Goal: Information Seeking & Learning: Find contact information

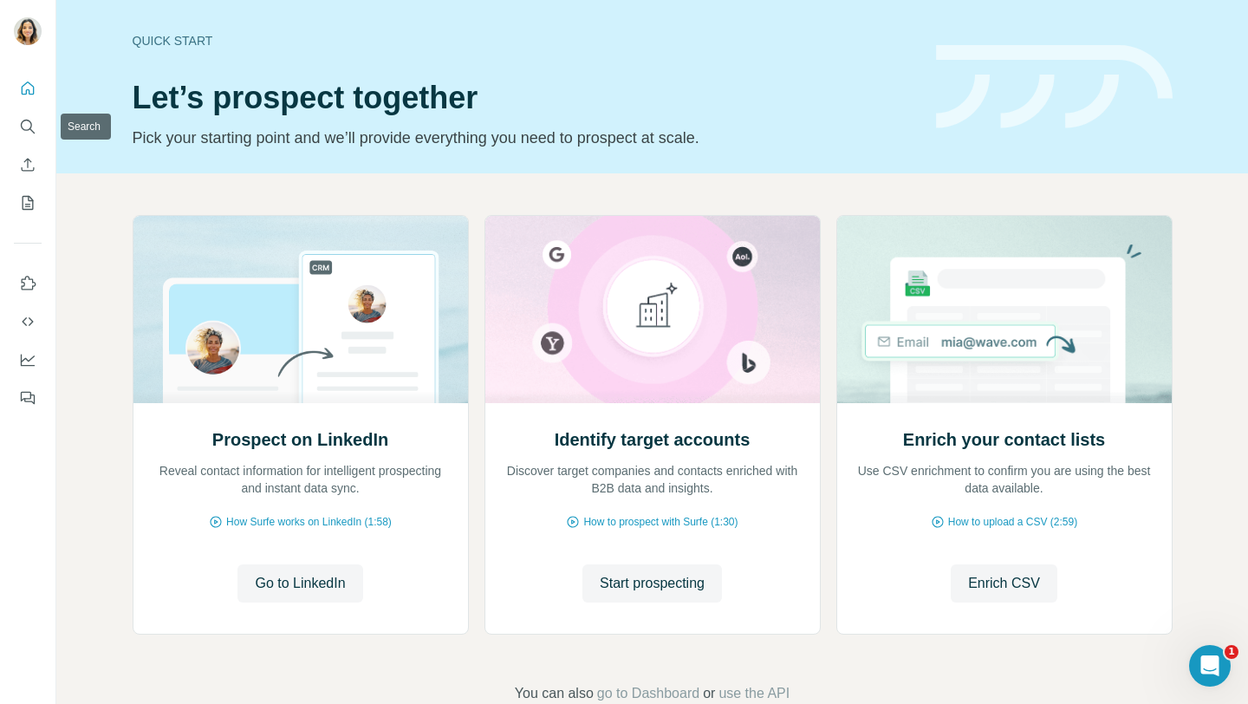
click at [11, 136] on div at bounding box center [27, 237] width 55 height 351
click at [25, 122] on icon "Search" at bounding box center [27, 126] width 17 height 17
click at [35, 132] on icon "Search" at bounding box center [27, 126] width 17 height 17
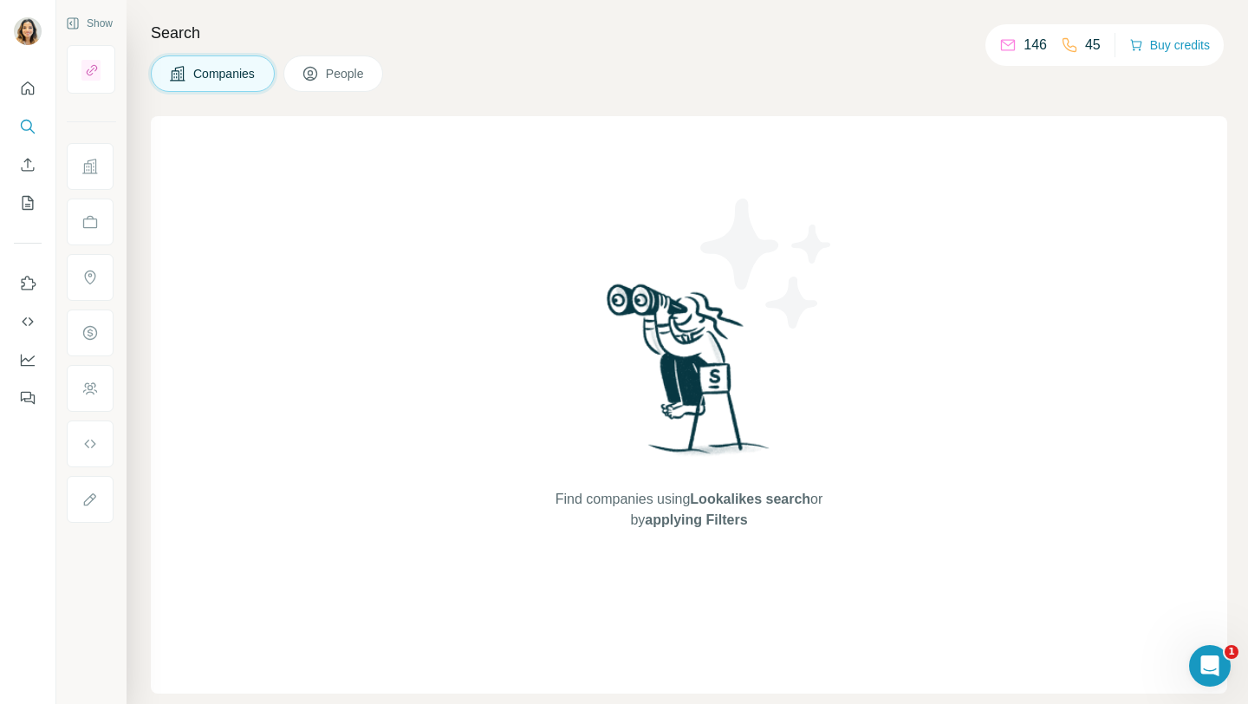
click at [330, 64] on button "People" at bounding box center [333, 73] width 101 height 36
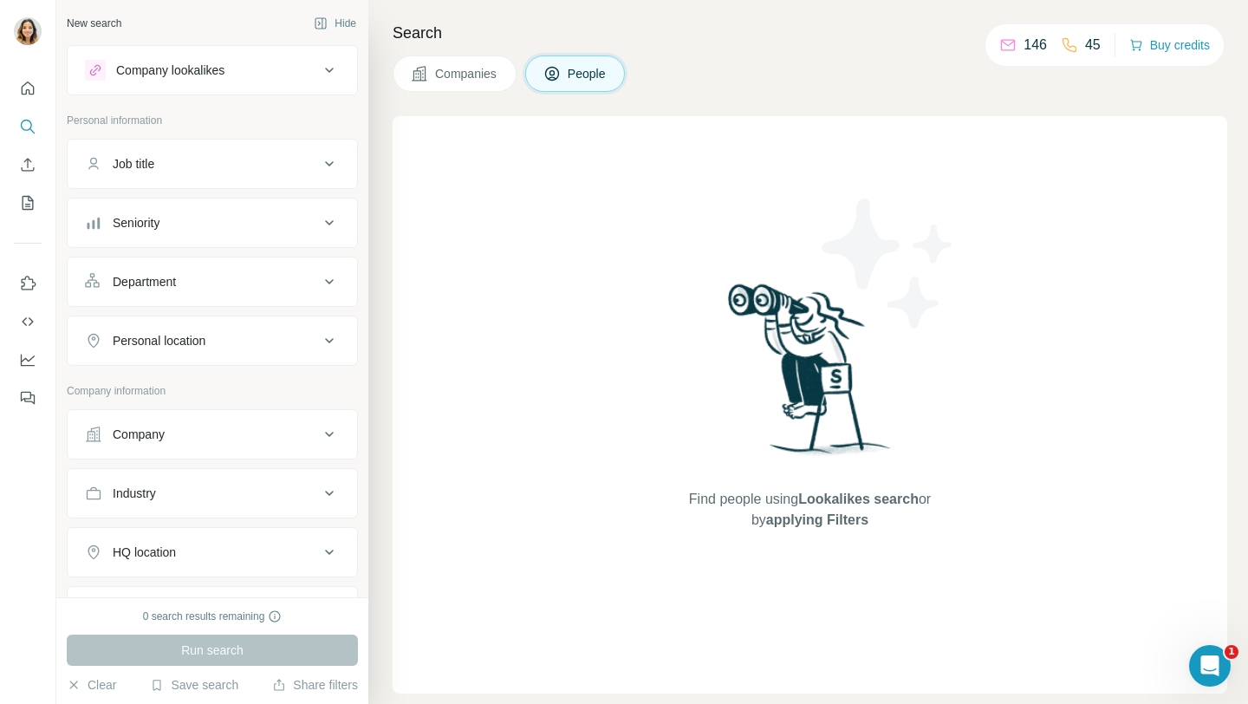
click at [170, 172] on button "Job title" at bounding box center [212, 164] width 289 height 42
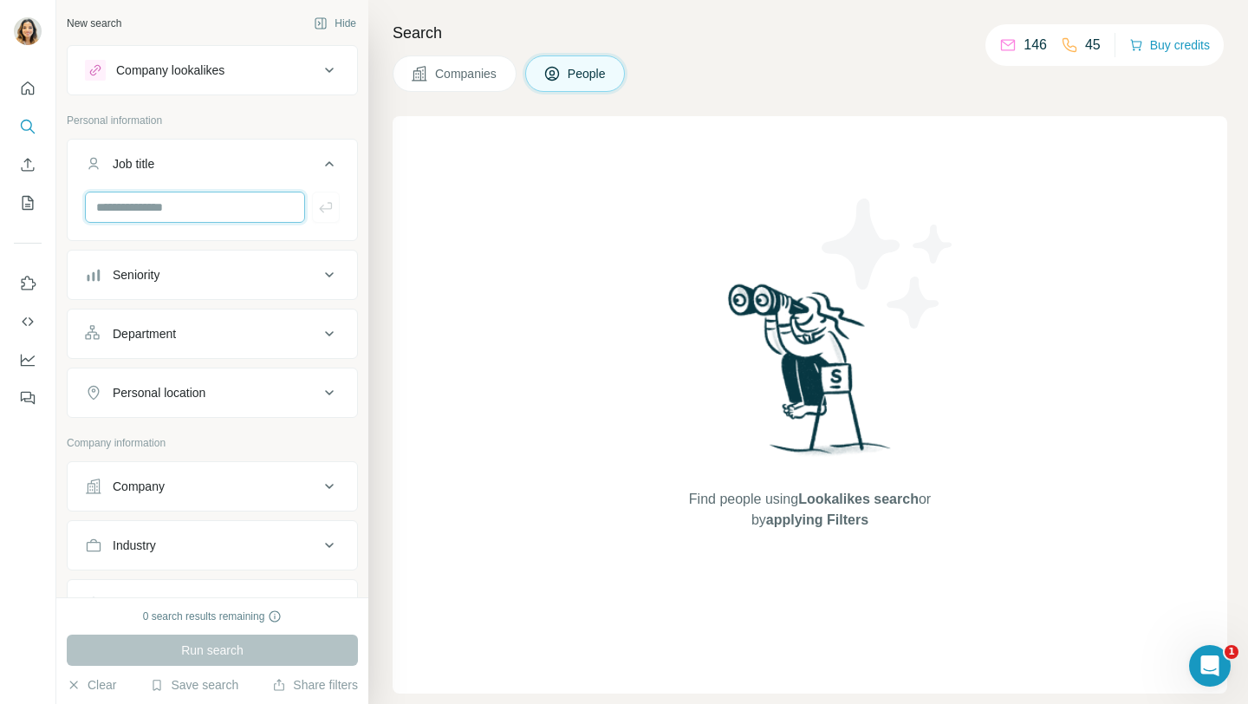
click at [148, 217] on input "text" at bounding box center [195, 207] width 220 height 31
paste input "**********"
type input "**********"
click at [328, 217] on button "button" at bounding box center [326, 207] width 28 height 31
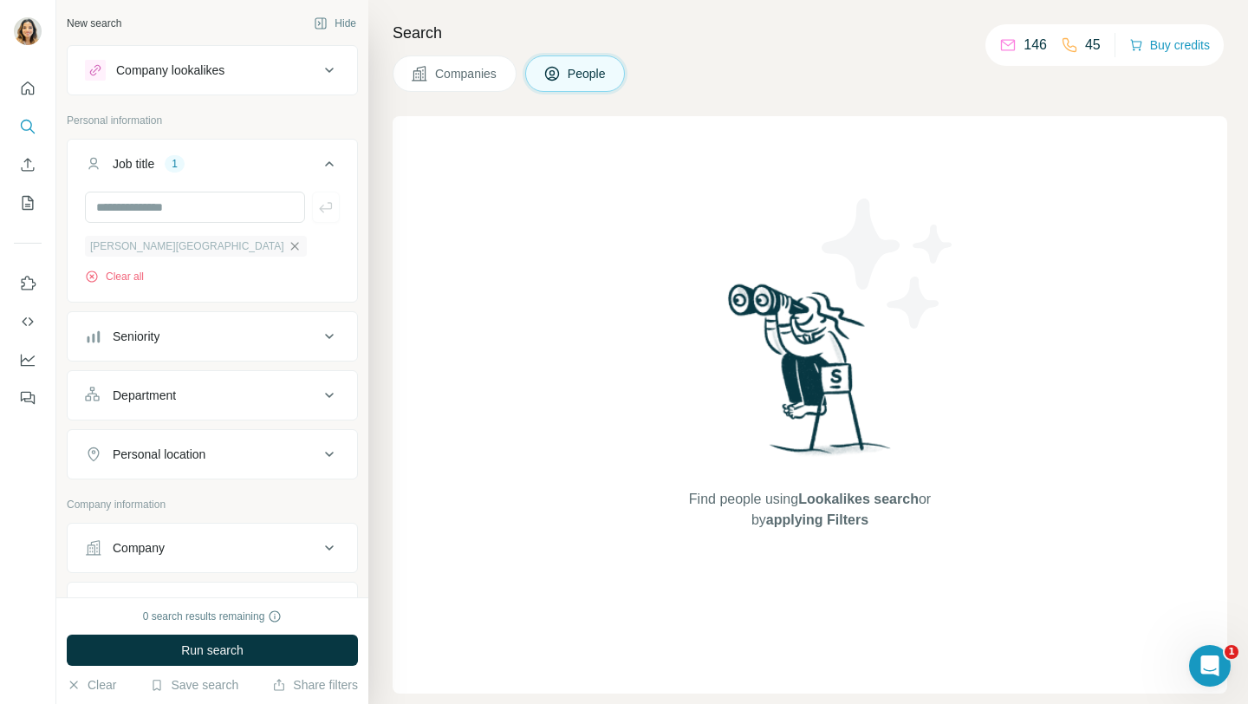
click at [288, 247] on icon "button" at bounding box center [295, 246] width 14 height 14
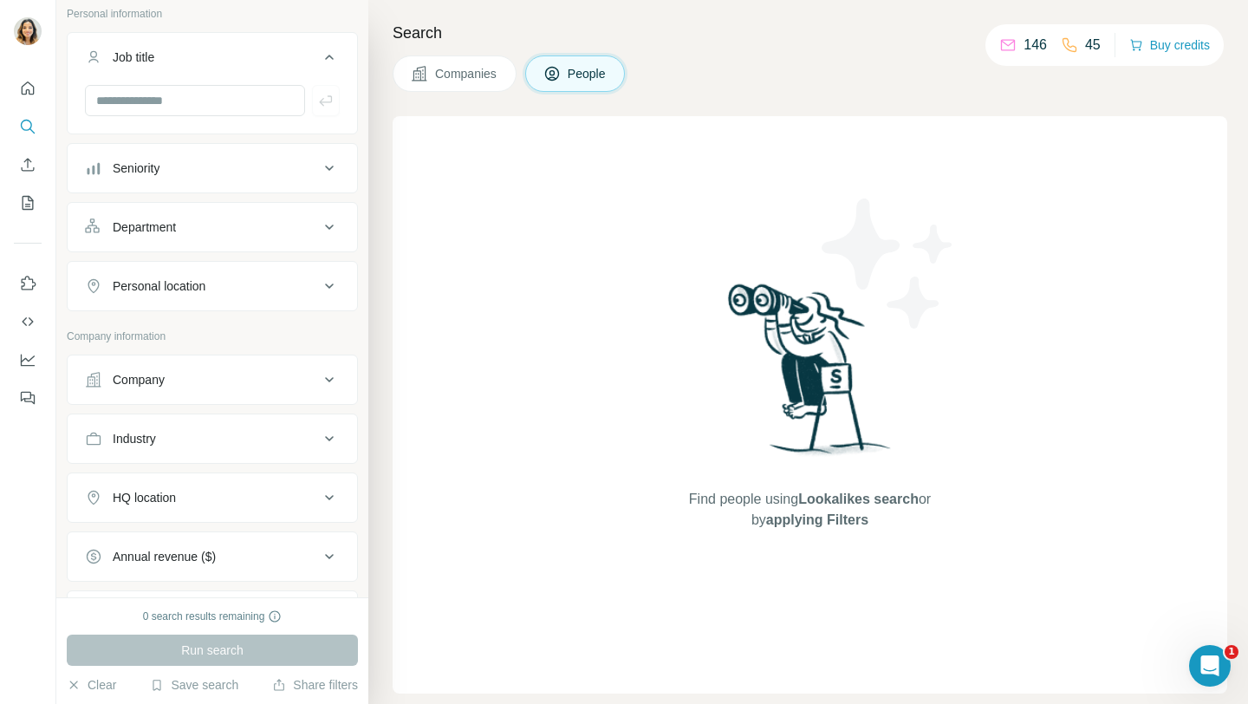
scroll to position [107, 0]
click at [250, 283] on div "Personal location" at bounding box center [202, 284] width 234 height 17
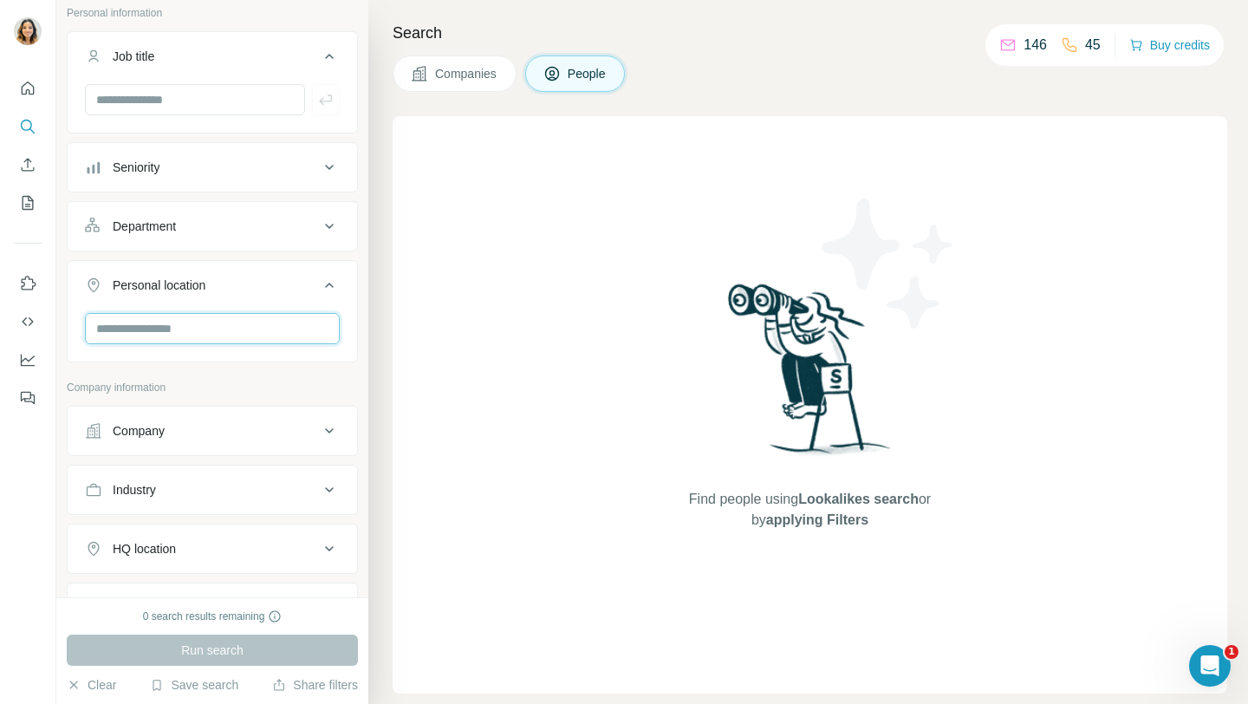
click at [187, 325] on input "text" at bounding box center [212, 328] width 255 height 31
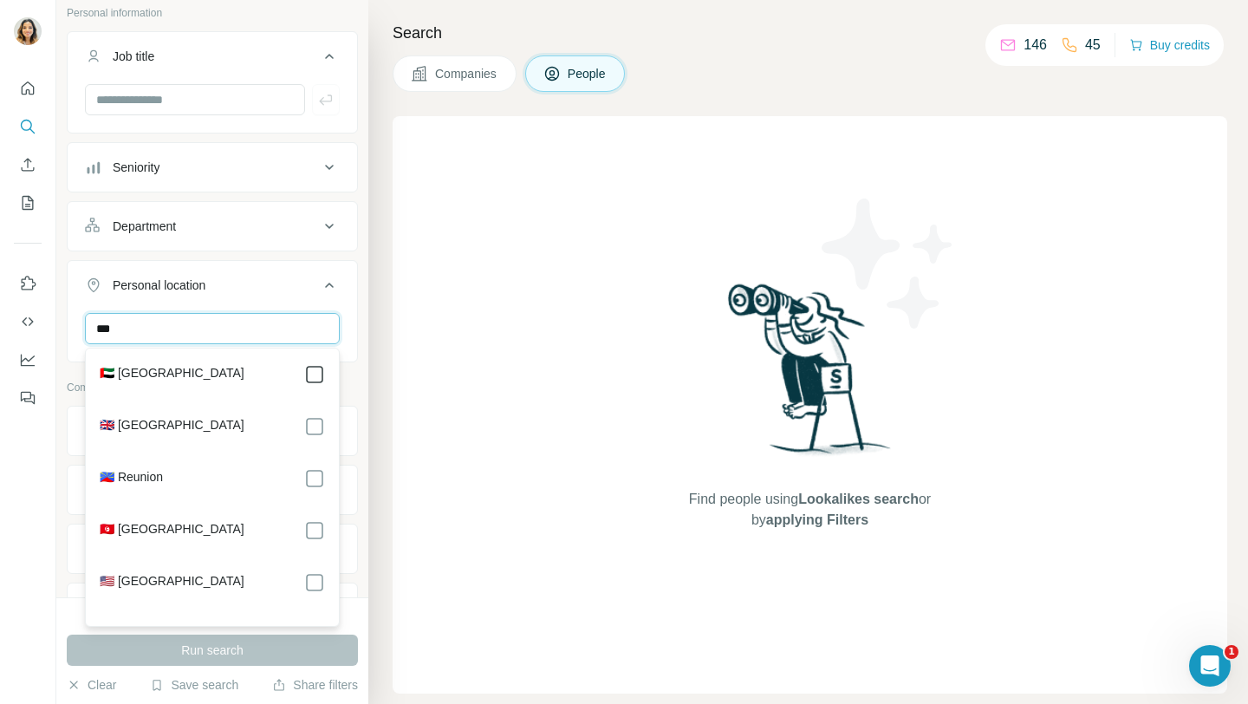
type input "***"
click at [304, 375] on icon at bounding box center [314, 374] width 21 height 21
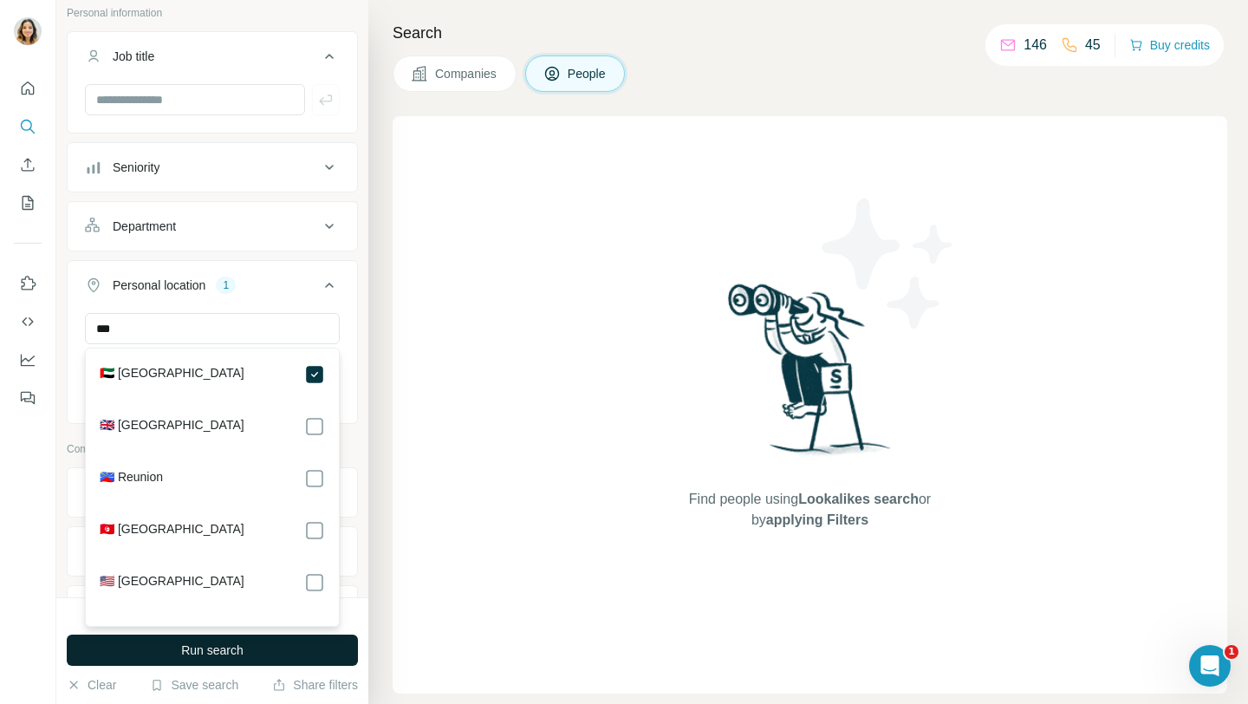
click at [196, 637] on button "Run search" at bounding box center [212, 649] width 291 height 31
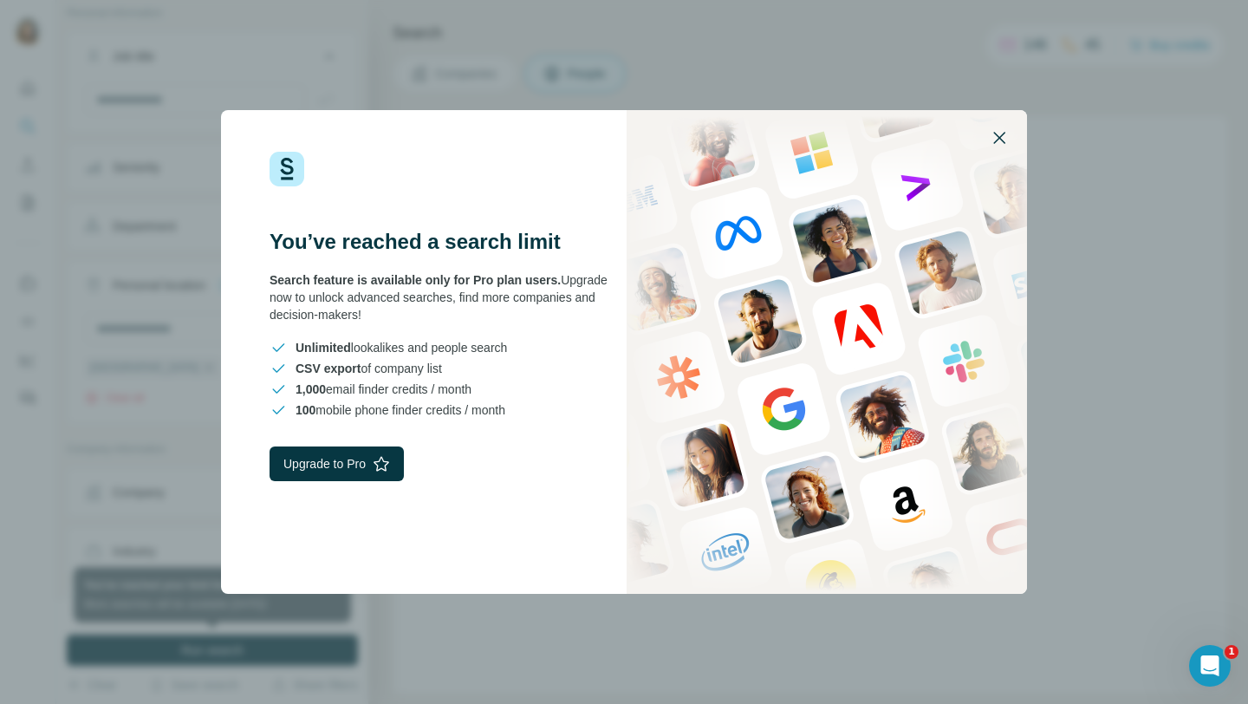
click at [1000, 143] on icon "button" at bounding box center [999, 137] width 21 height 21
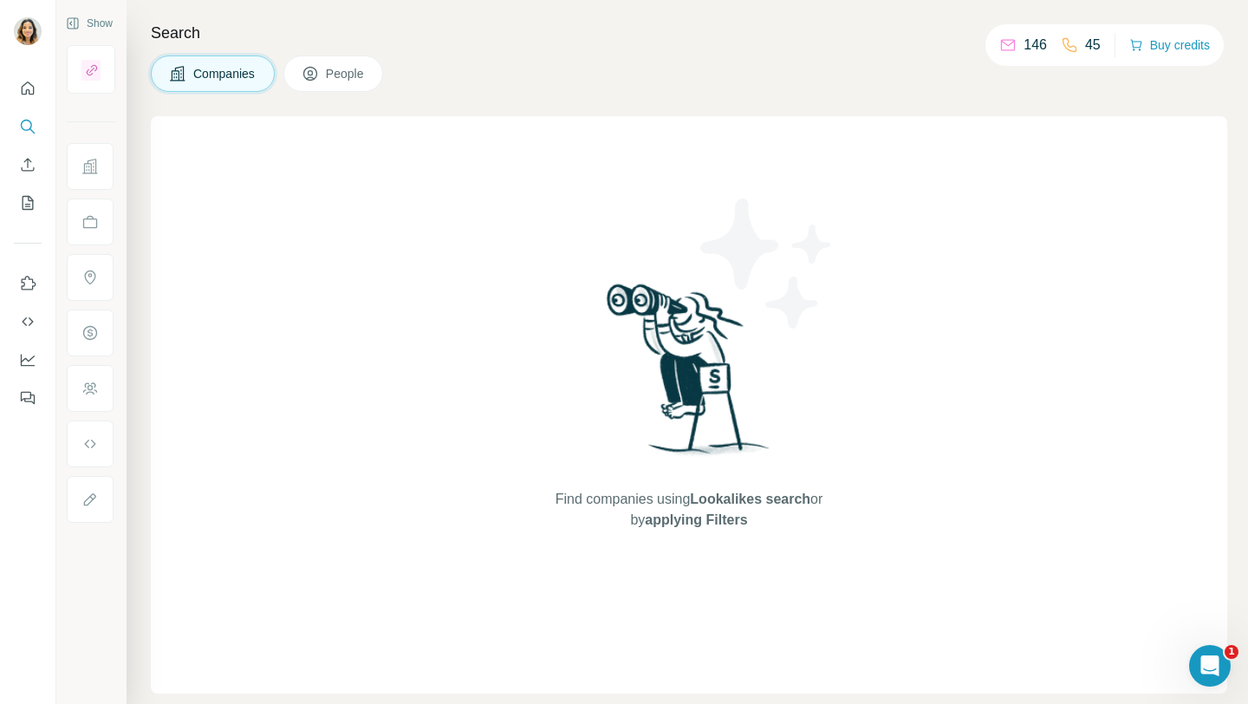
click at [353, 71] on span "People" at bounding box center [346, 73] width 40 height 17
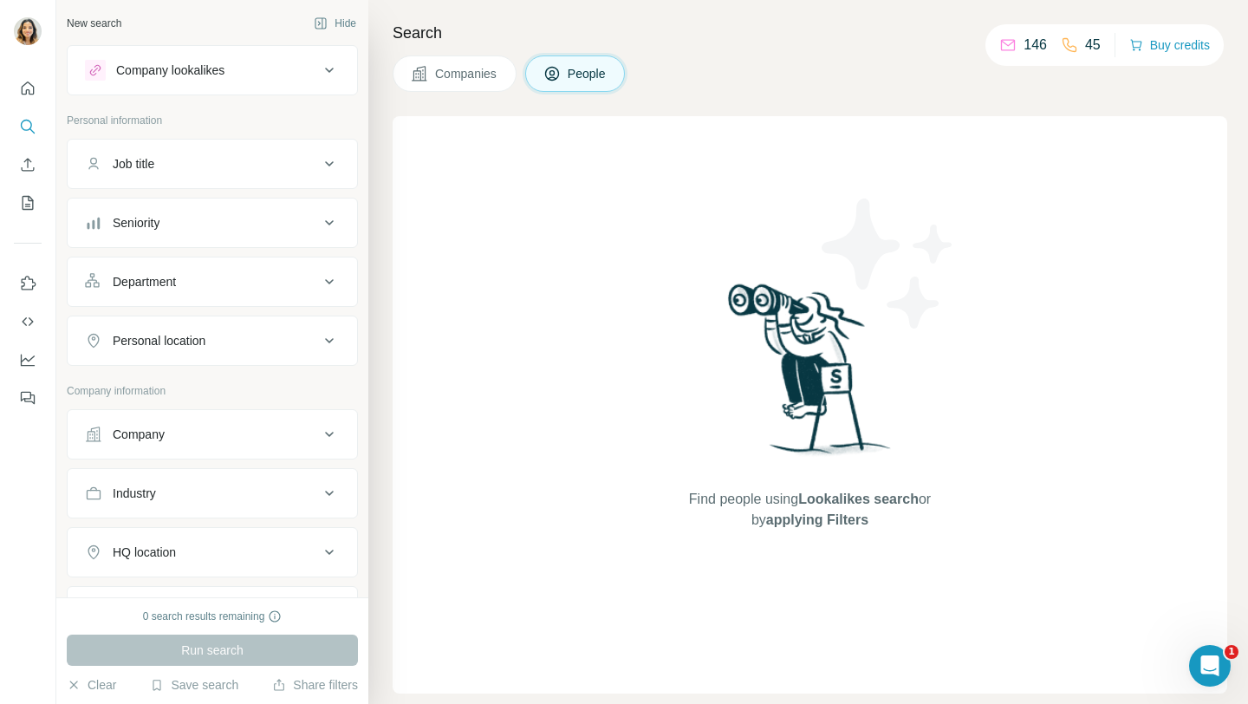
click at [160, 335] on div "Personal location" at bounding box center [159, 340] width 93 height 17
click at [178, 377] on input "text" at bounding box center [212, 383] width 255 height 31
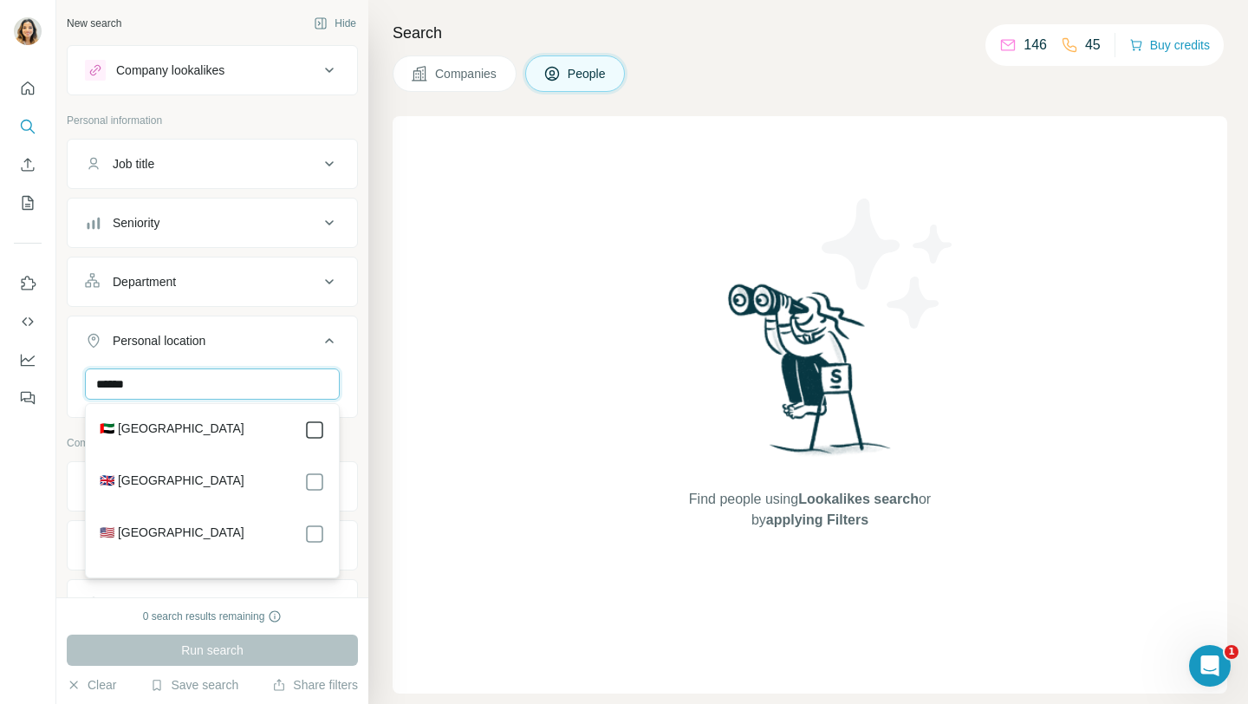
type input "******"
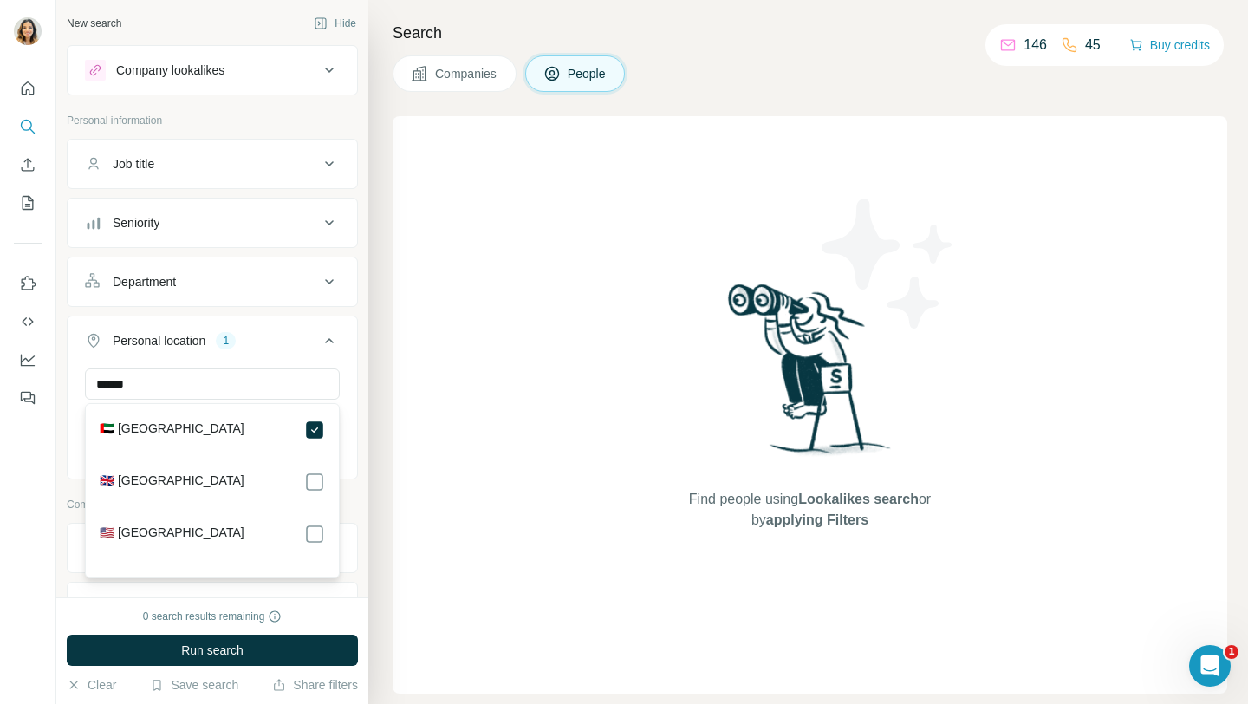
click at [458, 392] on div "Find people using Lookalikes search or by applying Filters" at bounding box center [810, 404] width 835 height 577
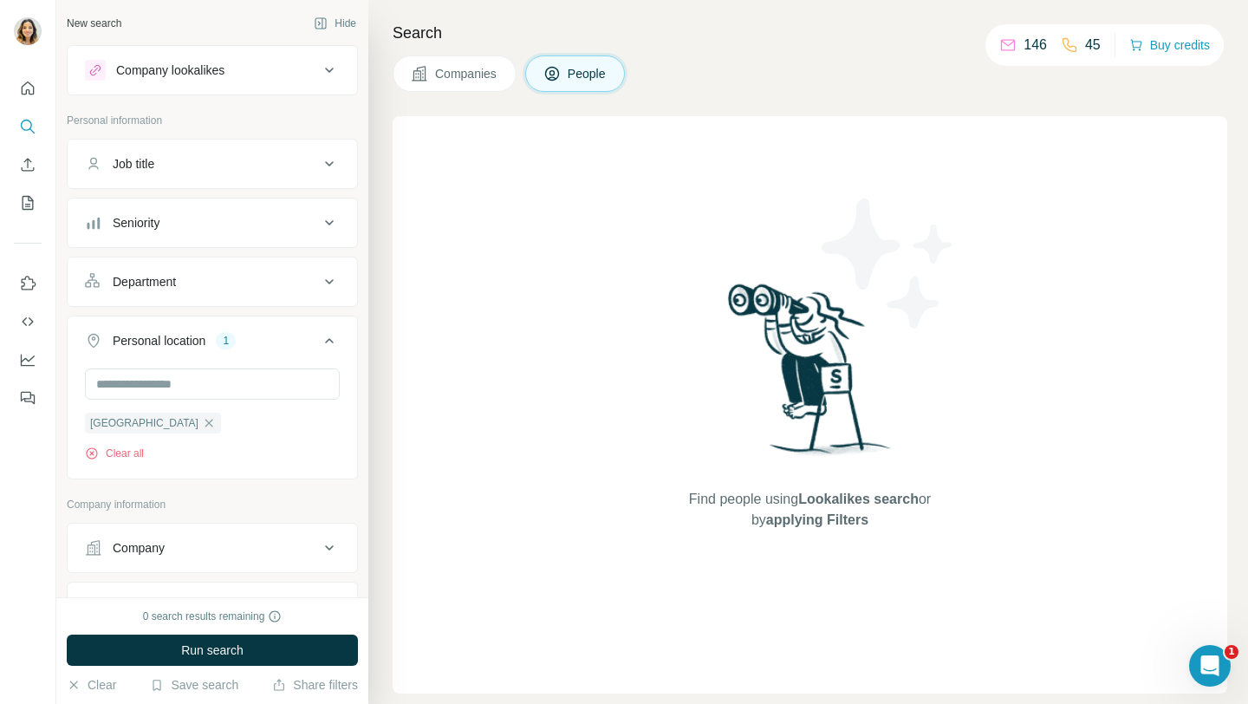
click at [276, 146] on button "Job title" at bounding box center [212, 164] width 289 height 42
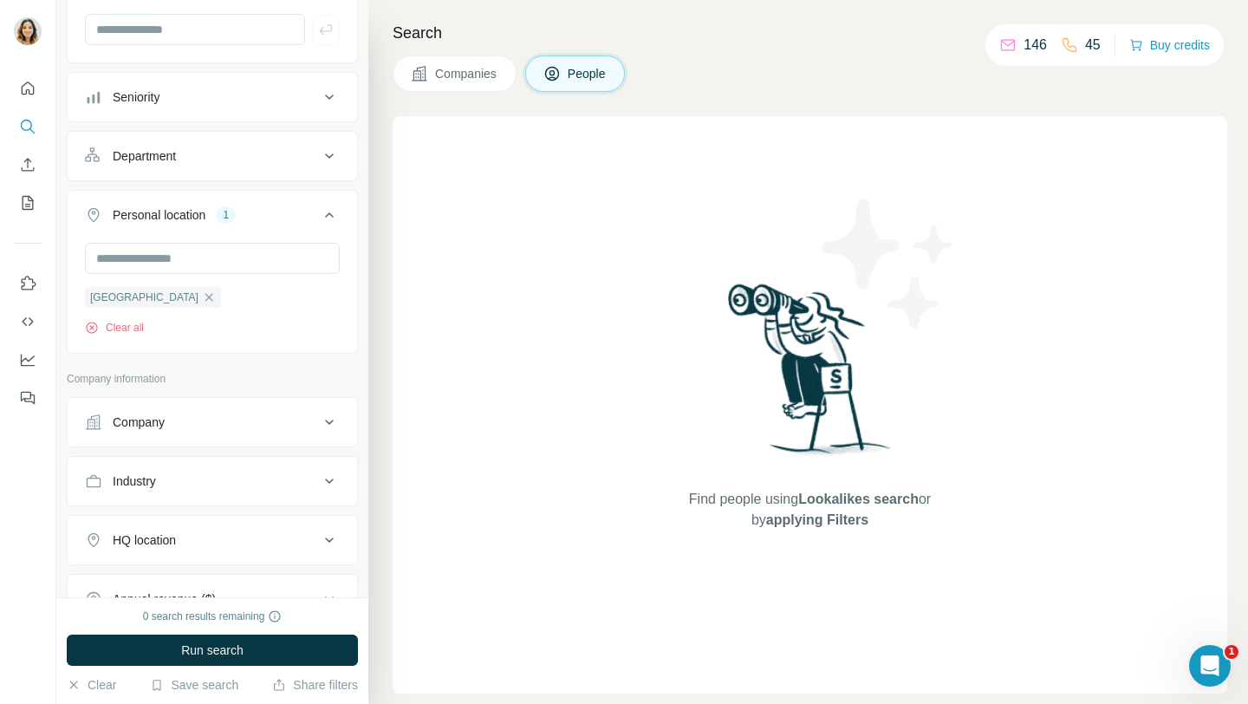
scroll to position [268, 0]
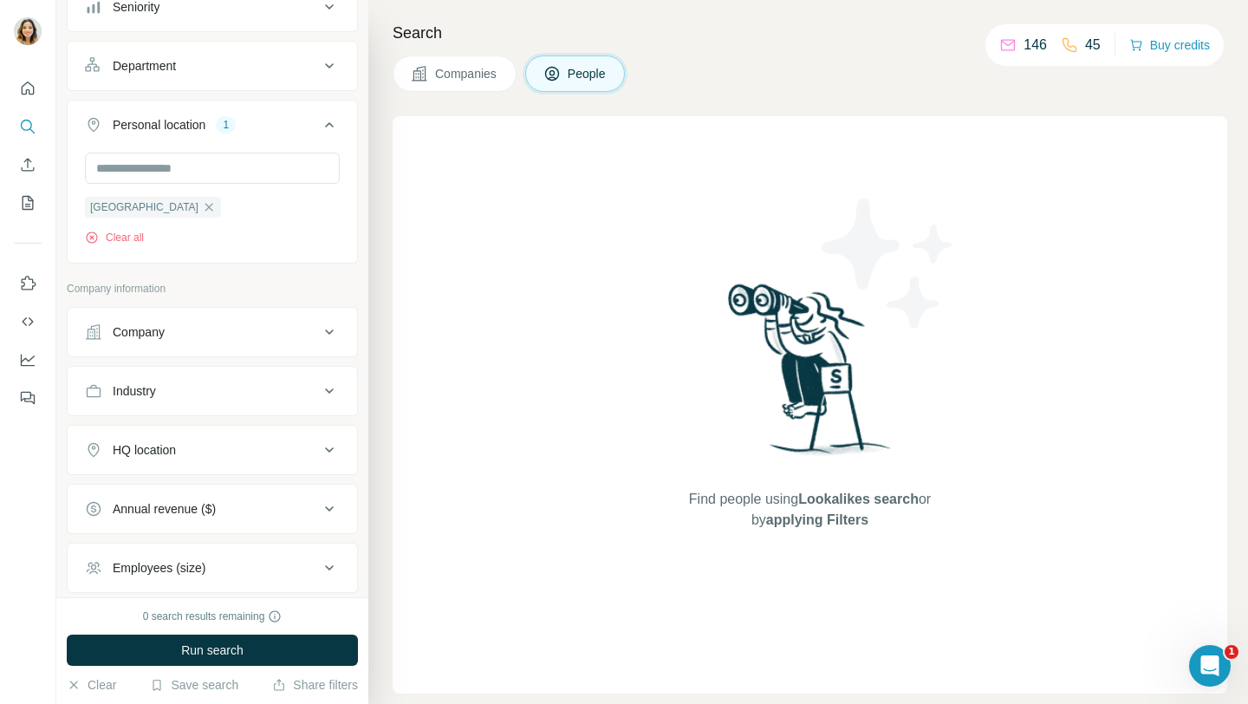
click at [185, 361] on ul "Company Industry HQ location Annual revenue ($) Employees (size) Technologies K…" at bounding box center [212, 509] width 291 height 404
click at [187, 341] on div "Company" at bounding box center [202, 331] width 234 height 17
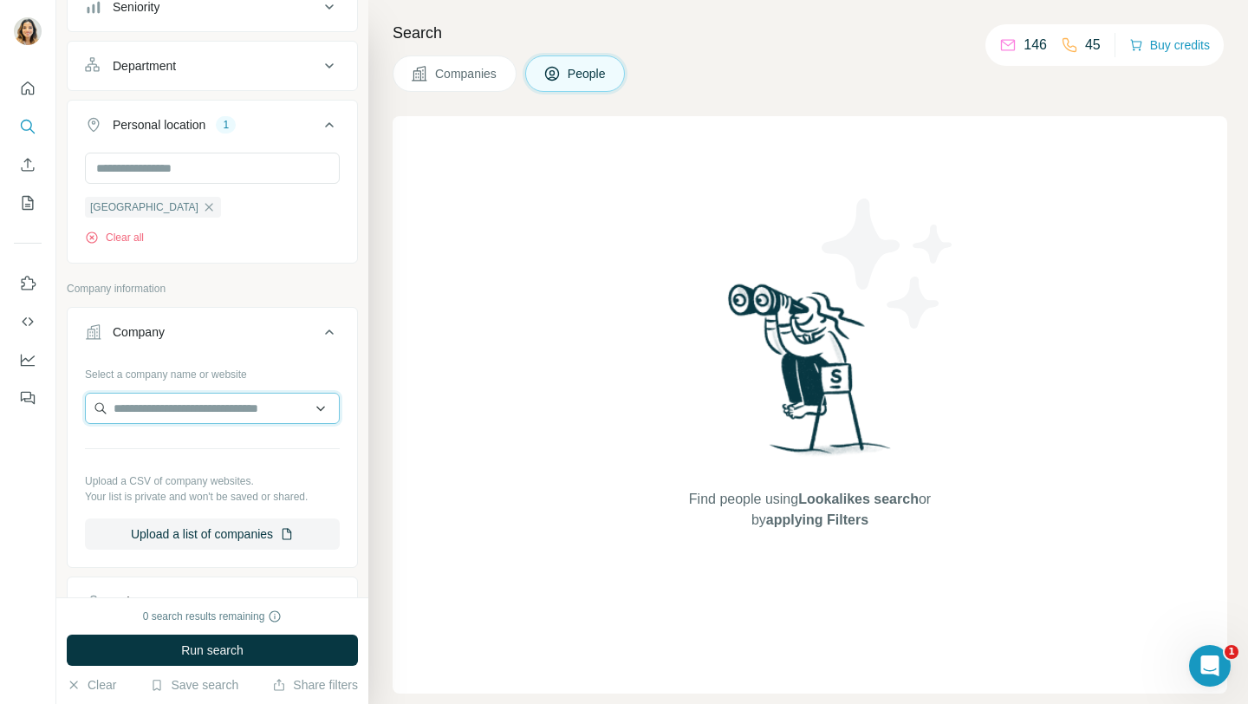
click at [167, 404] on input "text" at bounding box center [212, 408] width 255 height 31
paste input "**********"
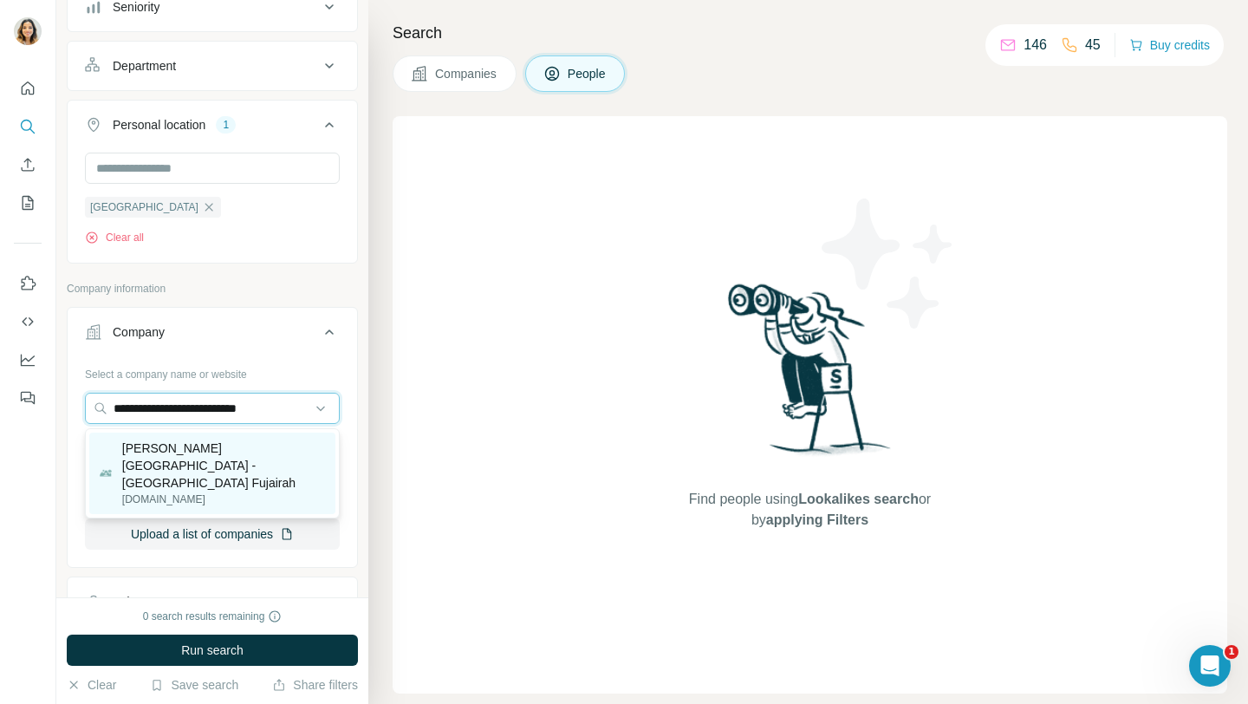
type input "**********"
click at [167, 452] on p "[PERSON_NAME][GEOGRAPHIC_DATA] - [GEOGRAPHIC_DATA] Fujairah" at bounding box center [223, 465] width 203 height 52
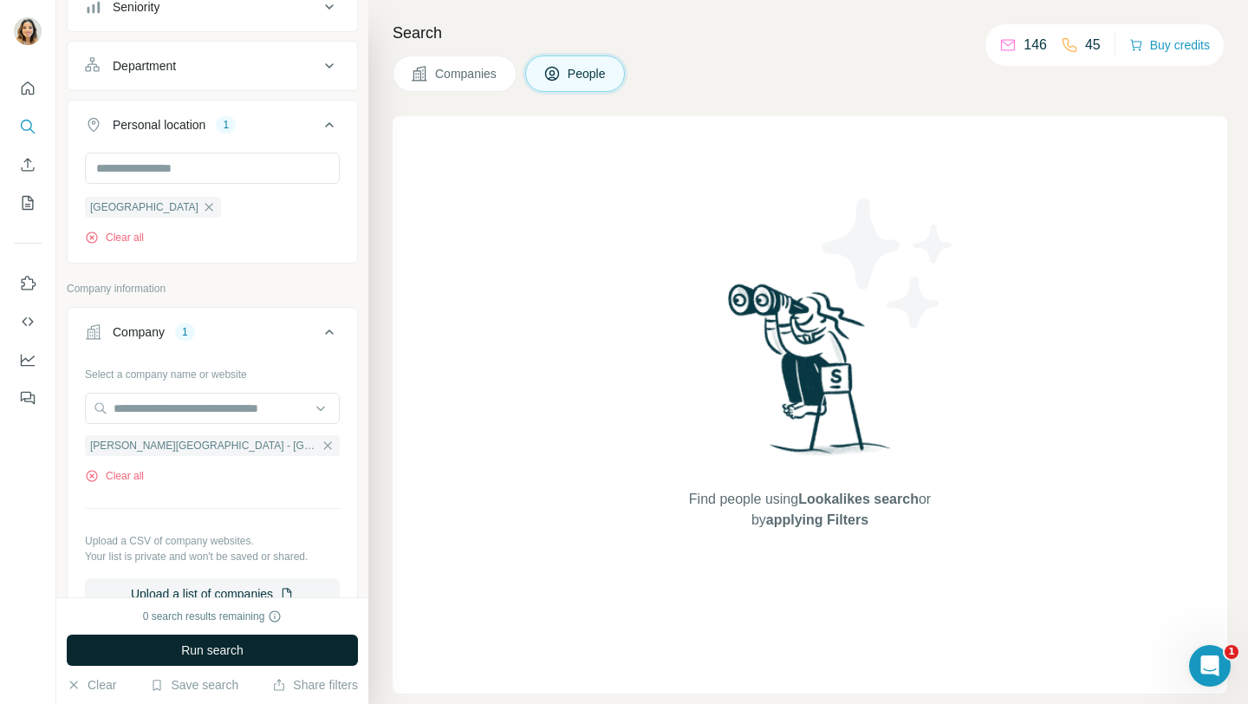
click at [154, 664] on button "Run search" at bounding box center [212, 649] width 291 height 31
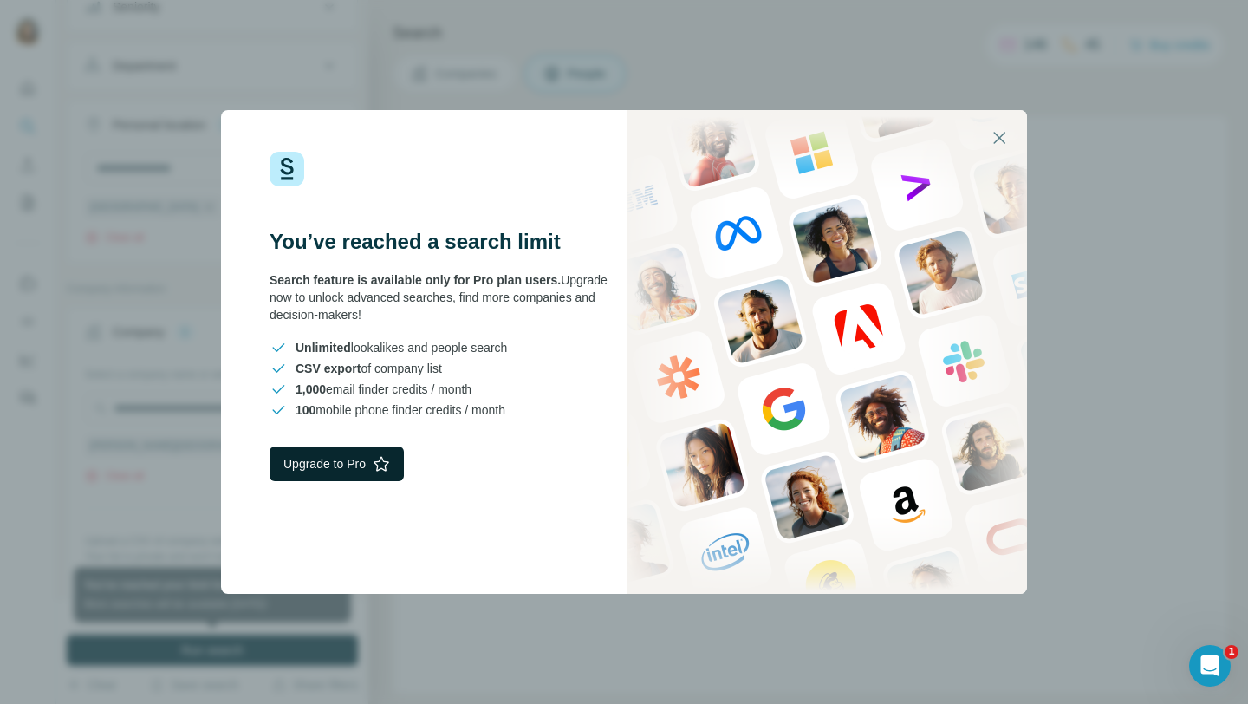
click at [369, 447] on button "Upgrade to Pro" at bounding box center [337, 463] width 134 height 35
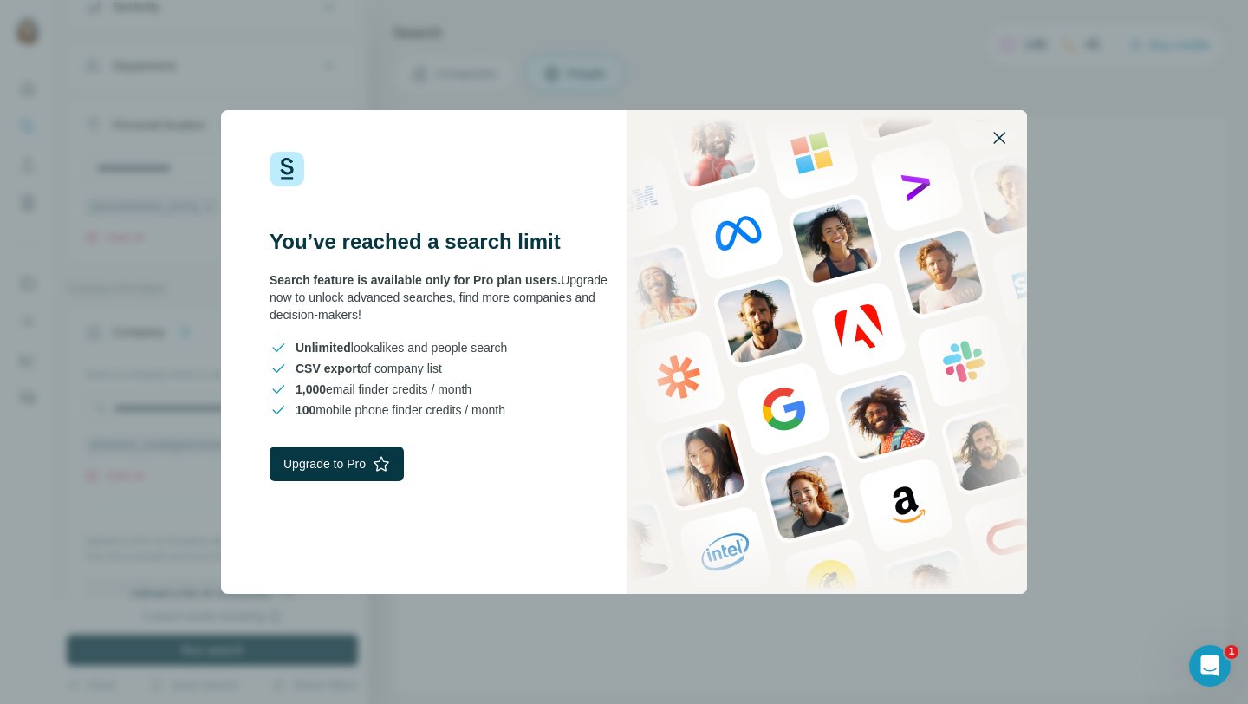
click at [1004, 132] on icon "button" at bounding box center [999, 137] width 21 height 21
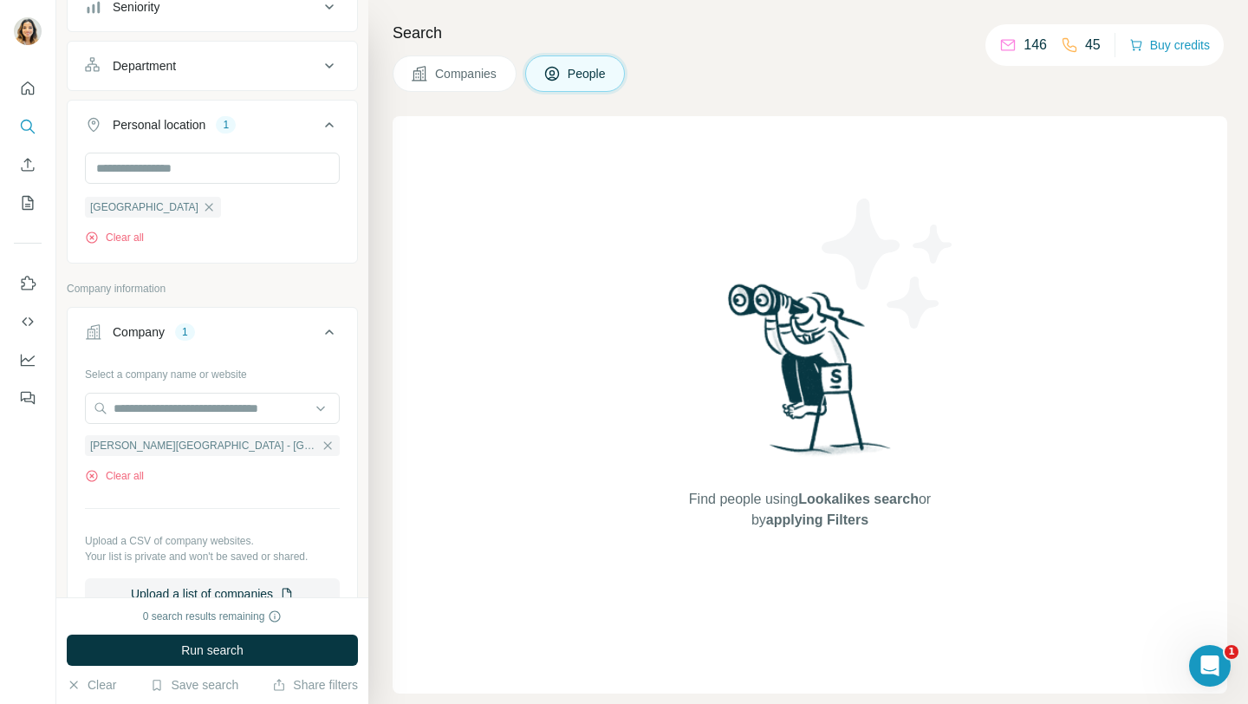
click at [42, 92] on div at bounding box center [27, 237] width 55 height 351
click at [30, 92] on icon "Quick start" at bounding box center [27, 88] width 17 height 17
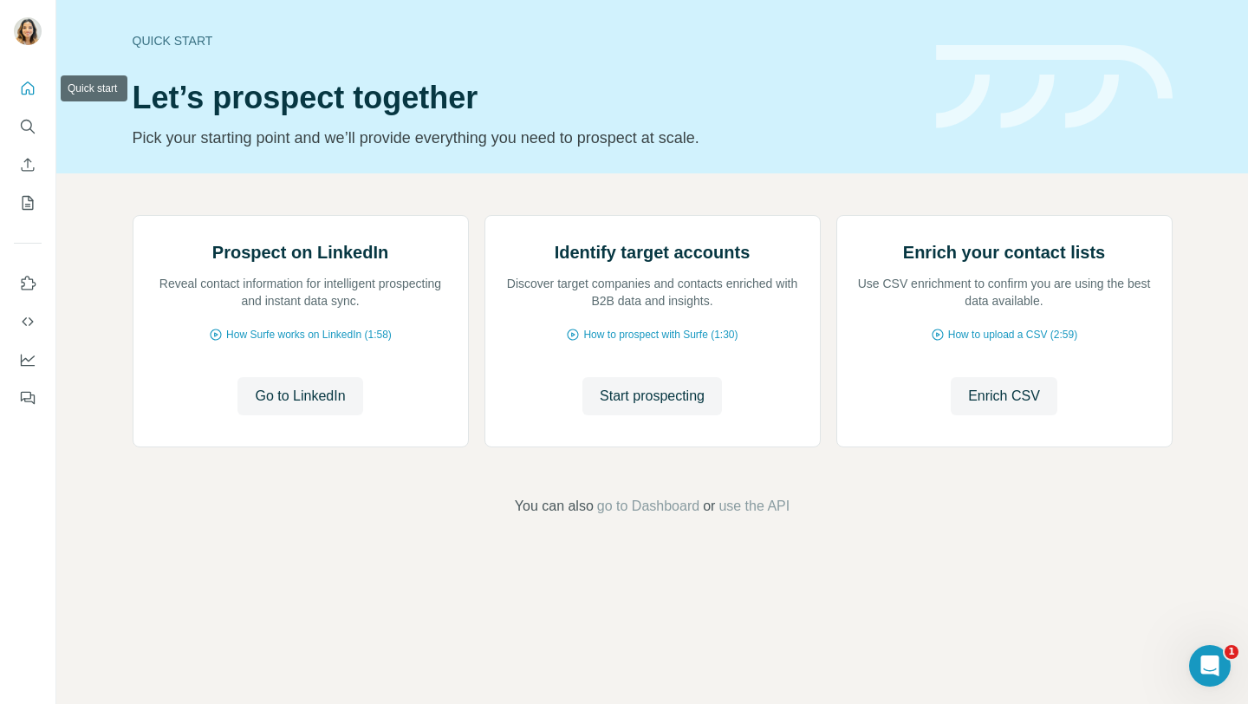
click at [30, 92] on icon "Quick start" at bounding box center [27, 88] width 17 height 17
click at [648, 406] on span "Start prospecting" at bounding box center [652, 396] width 105 height 21
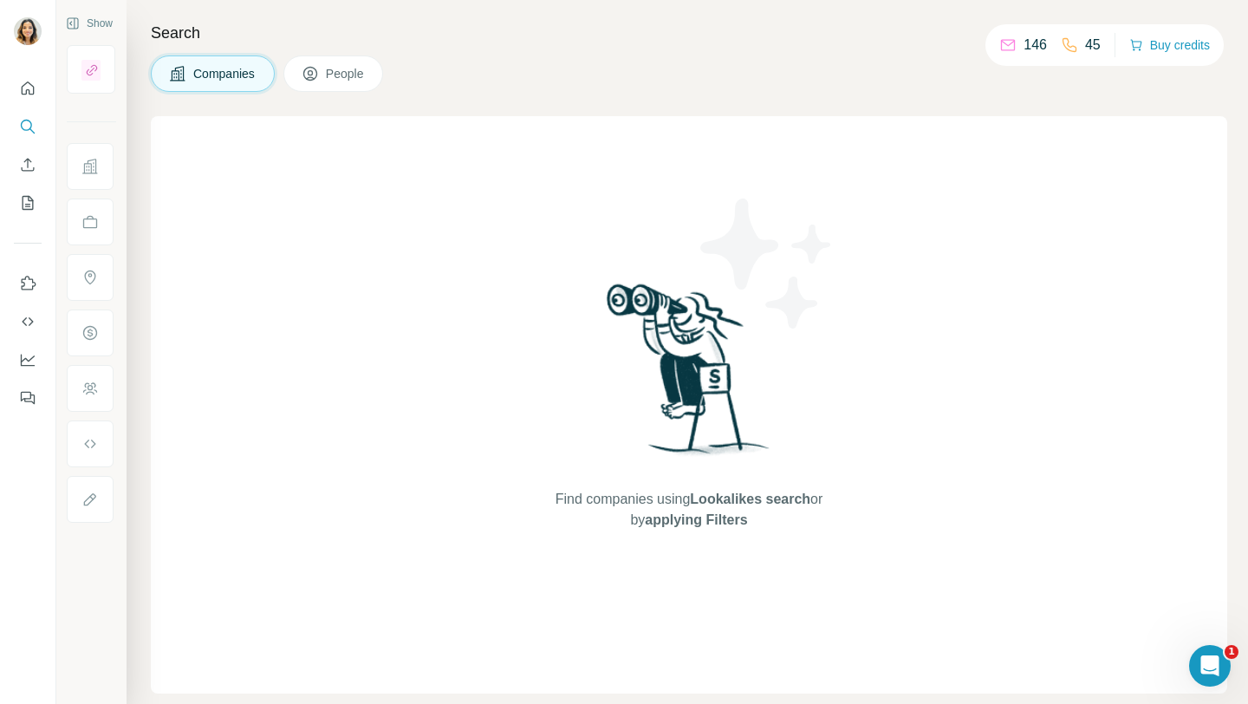
click at [324, 67] on button "People" at bounding box center [333, 73] width 101 height 36
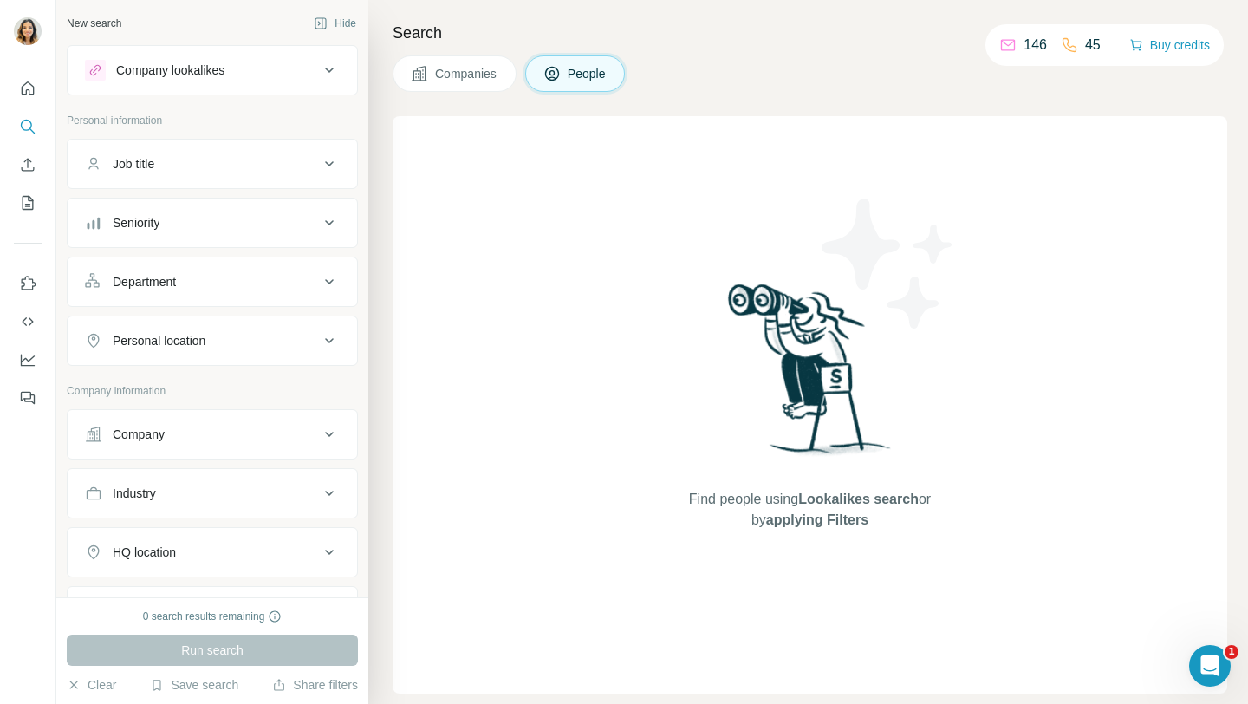
click at [159, 429] on div "Company" at bounding box center [139, 434] width 52 height 17
click at [153, 507] on input "text" at bounding box center [212, 510] width 255 height 31
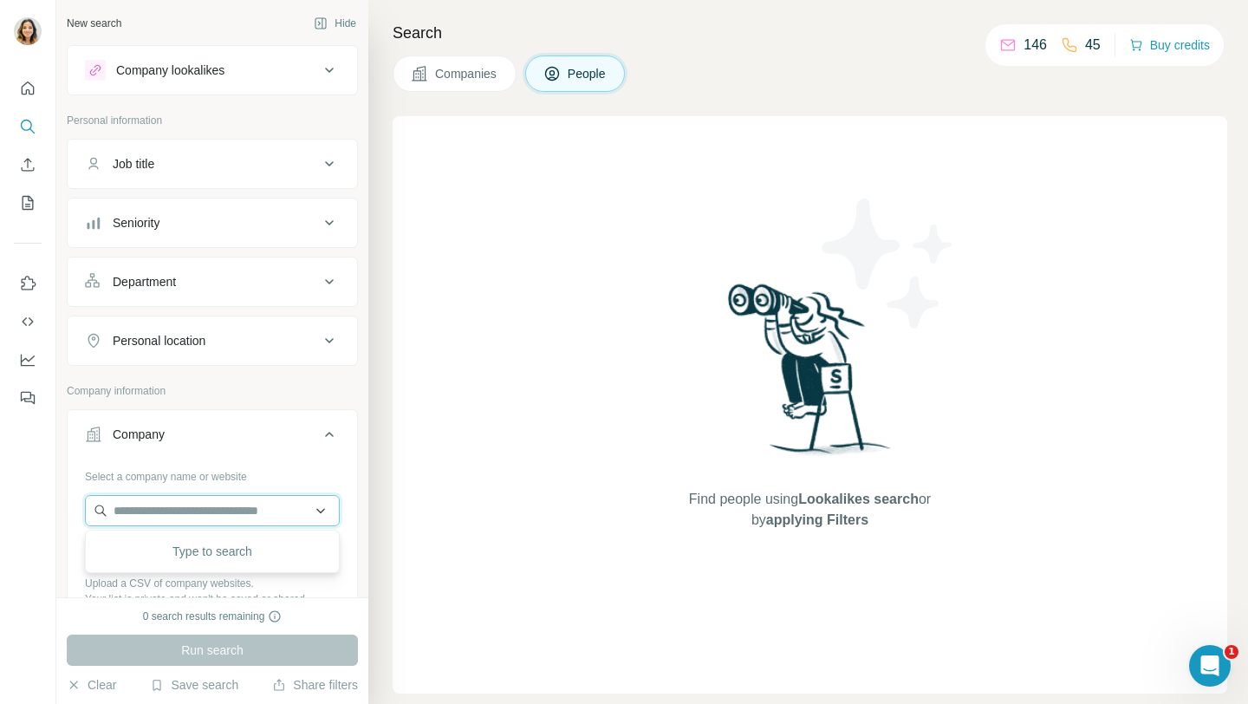
paste input "**********"
type input "*"
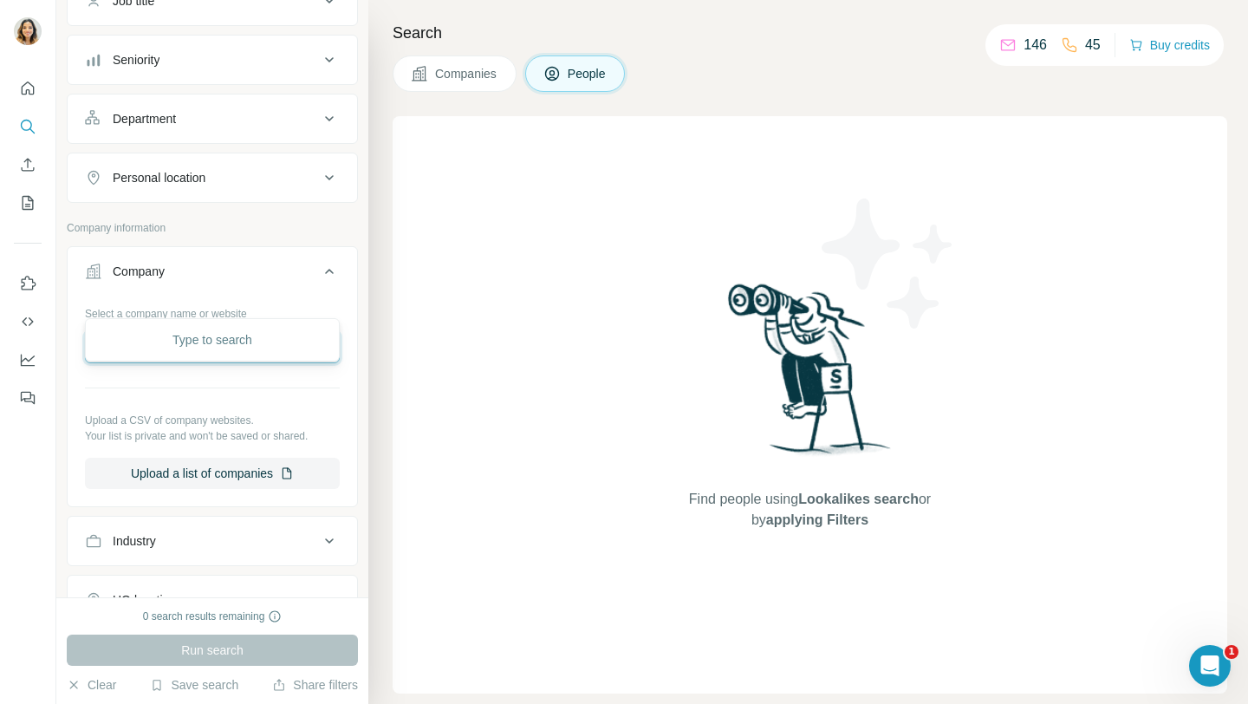
scroll to position [214, 0]
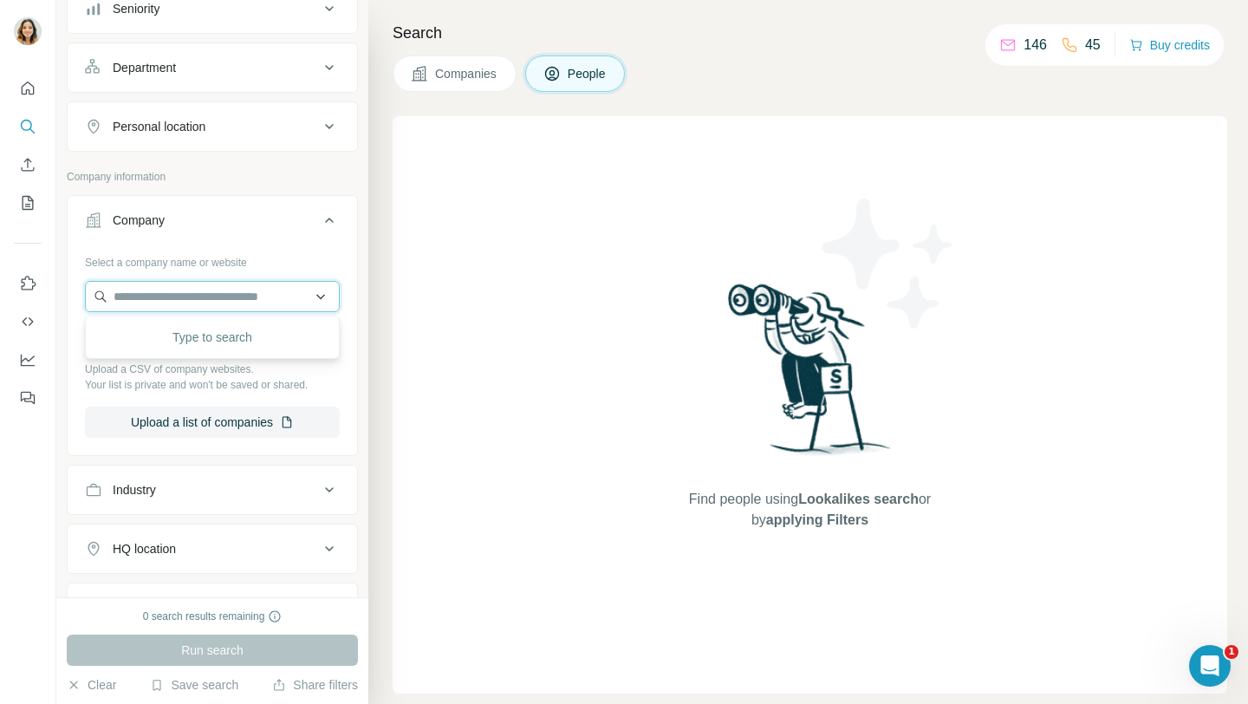
click at [217, 291] on input "text" at bounding box center [212, 296] width 255 height 31
type input "*"
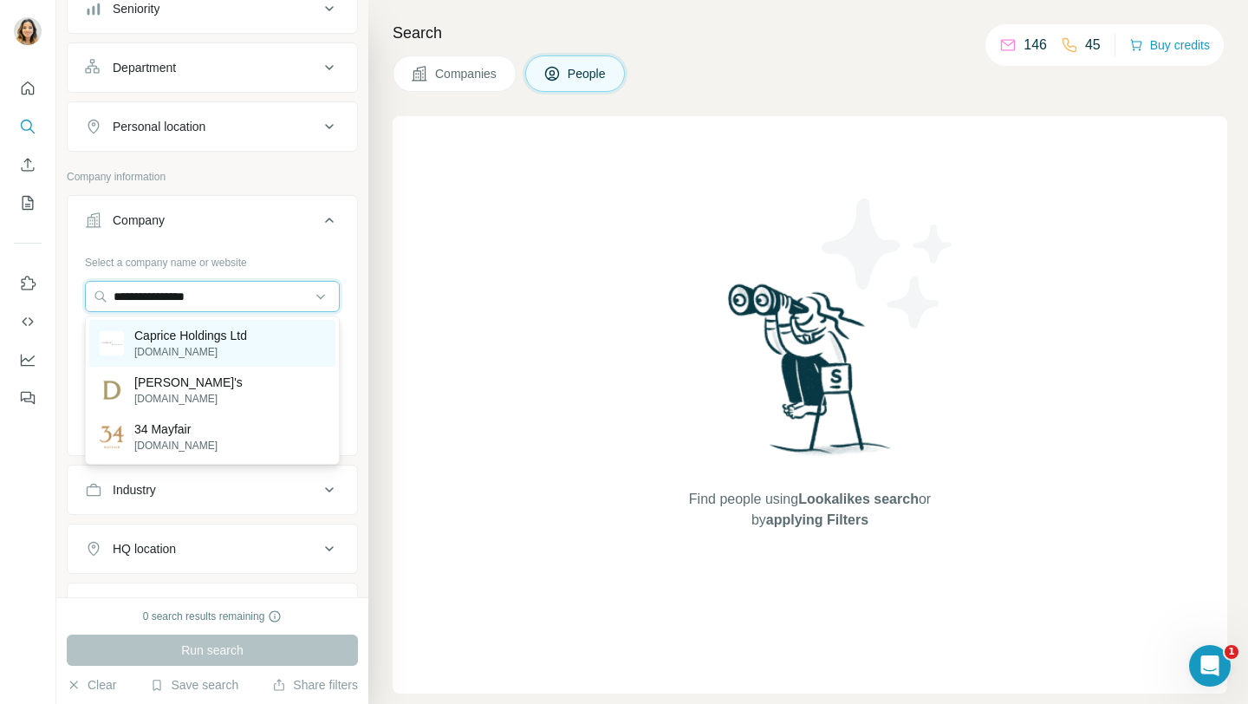
type input "**********"
click at [204, 338] on p "Caprice Holdings Ltd" at bounding box center [190, 335] width 113 height 17
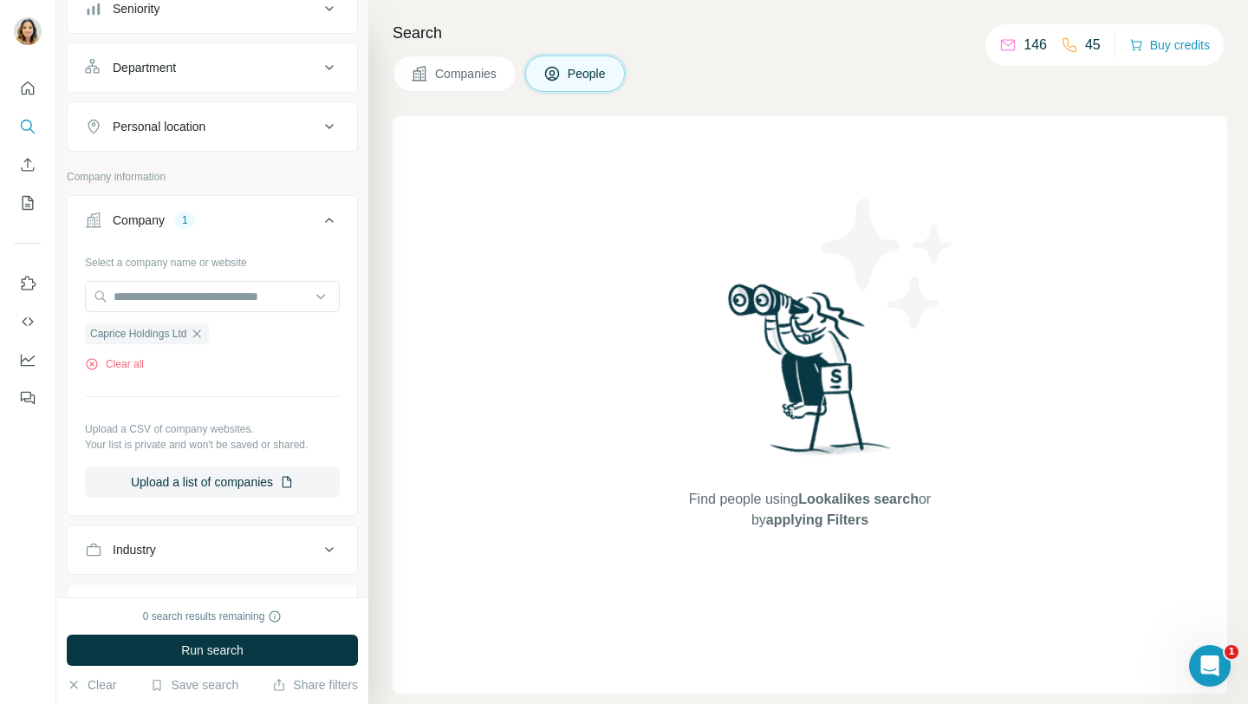
scroll to position [107, 0]
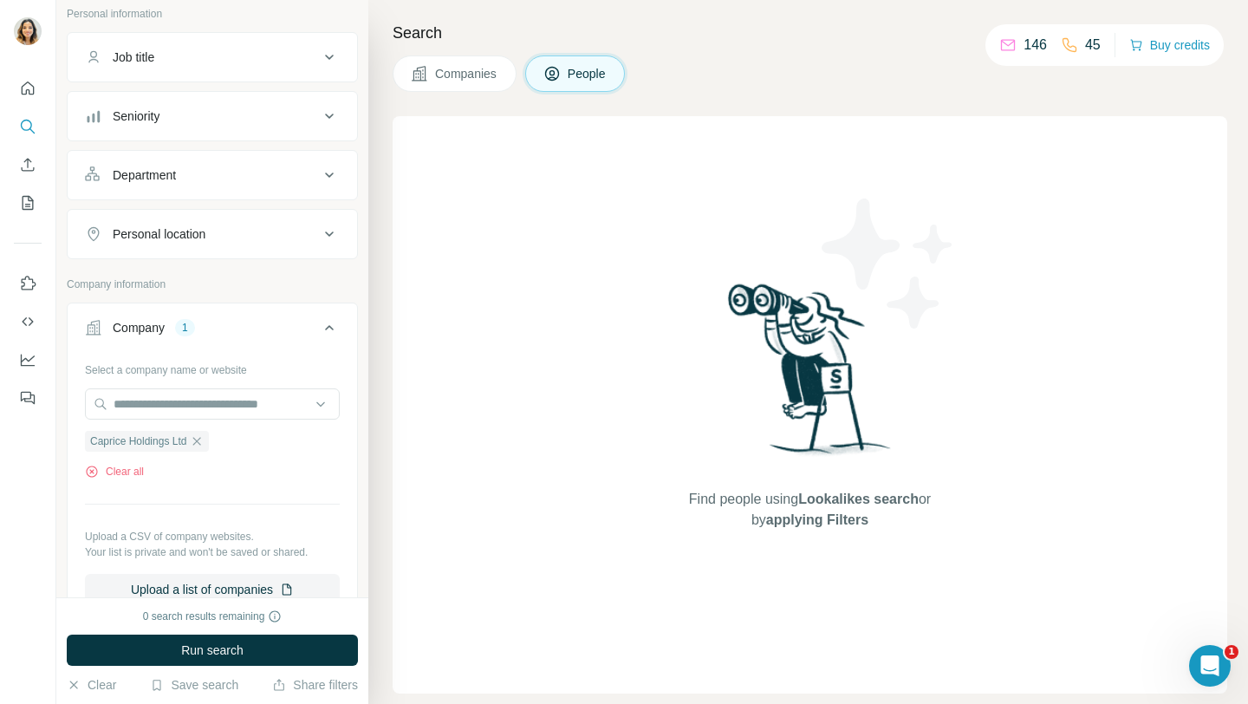
click at [216, 240] on div "Personal location" at bounding box center [202, 233] width 234 height 17
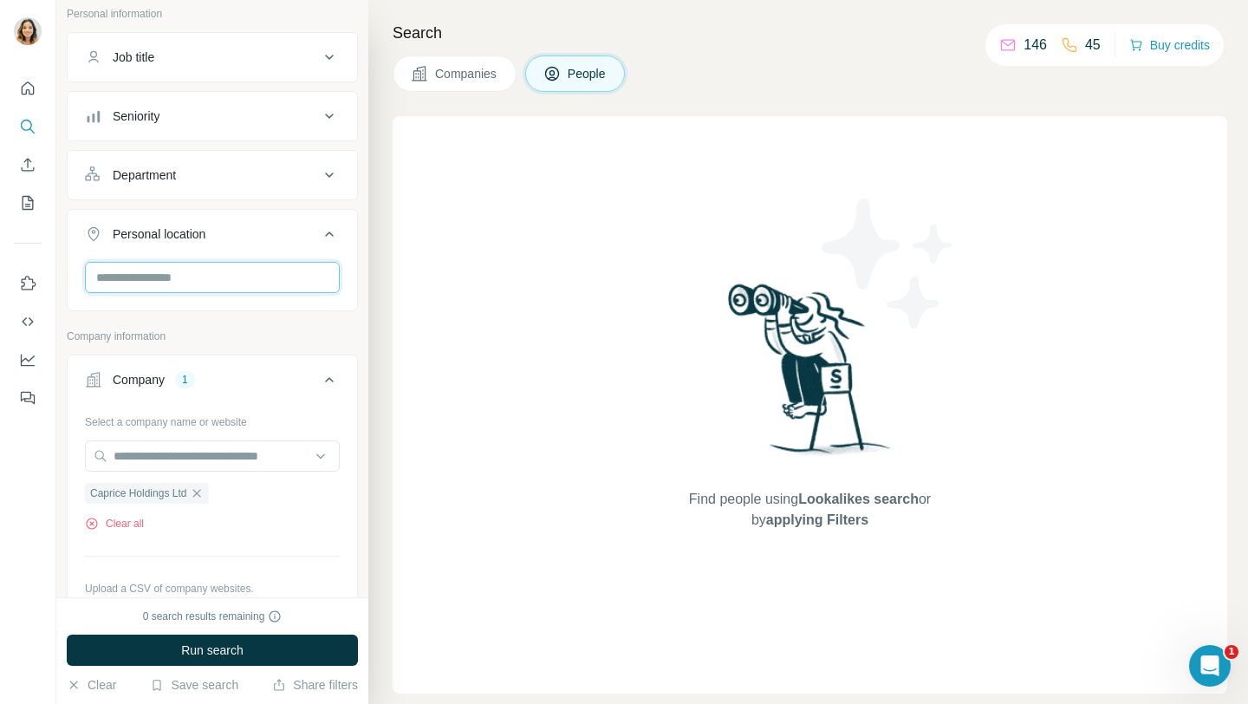
click at [172, 289] on input "text" at bounding box center [212, 277] width 255 height 31
type input "**********"
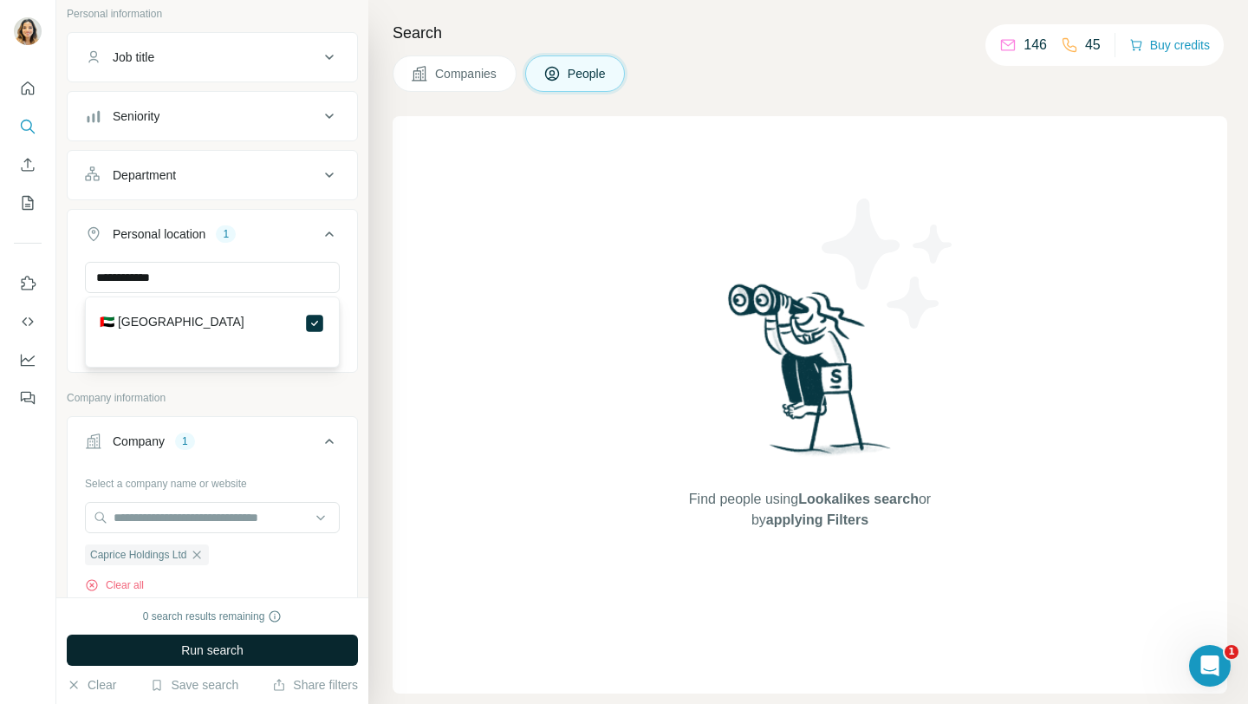
click at [263, 656] on button "Run search" at bounding box center [212, 649] width 291 height 31
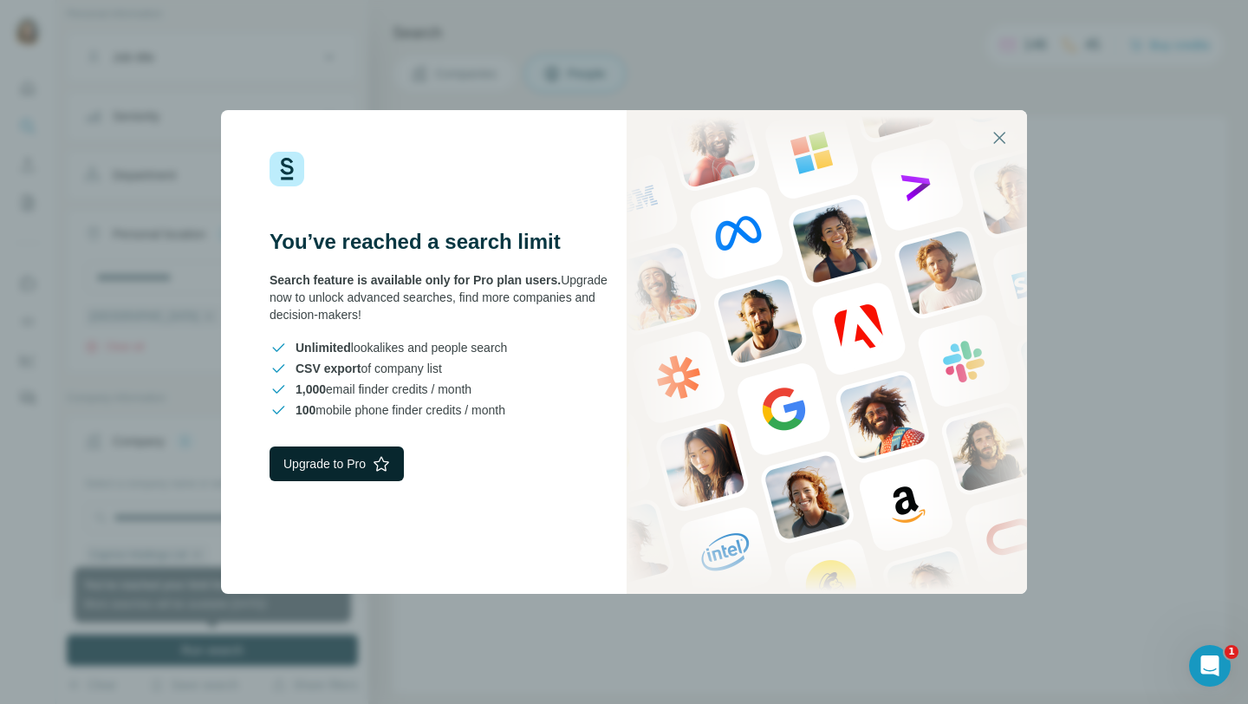
click at [346, 478] on button "Upgrade to Pro" at bounding box center [337, 463] width 134 height 35
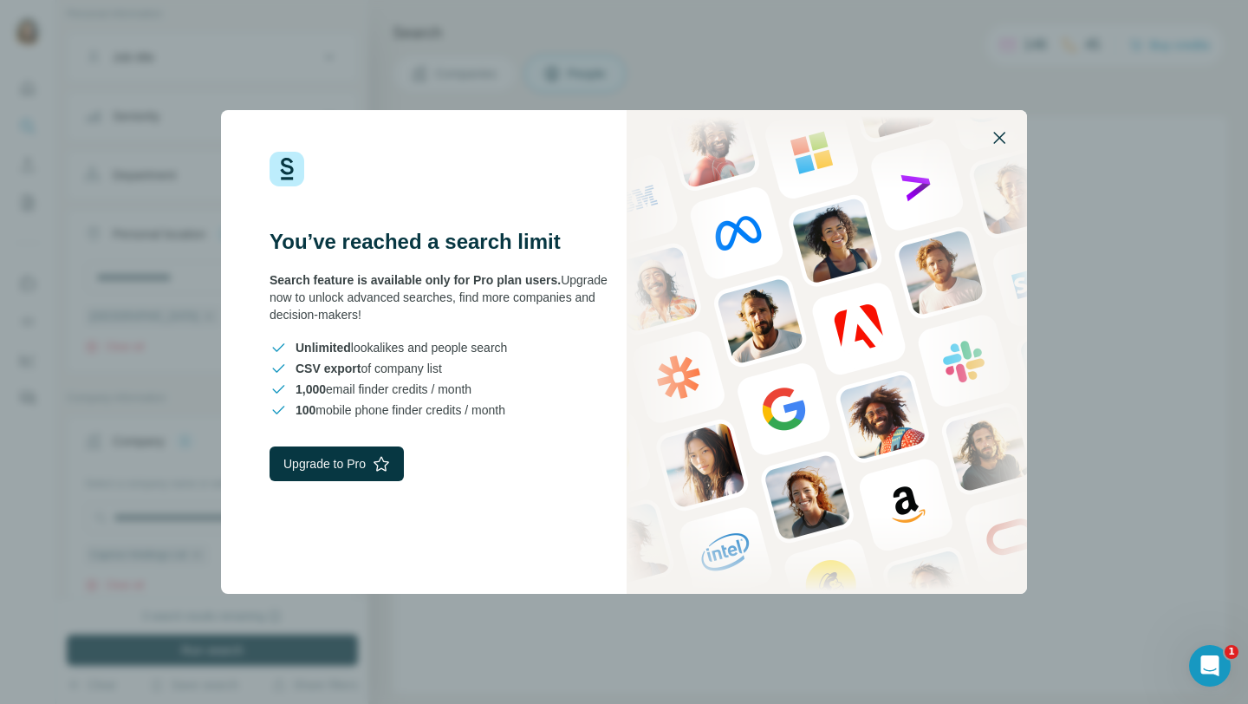
click at [1004, 133] on icon "button" at bounding box center [999, 138] width 12 height 12
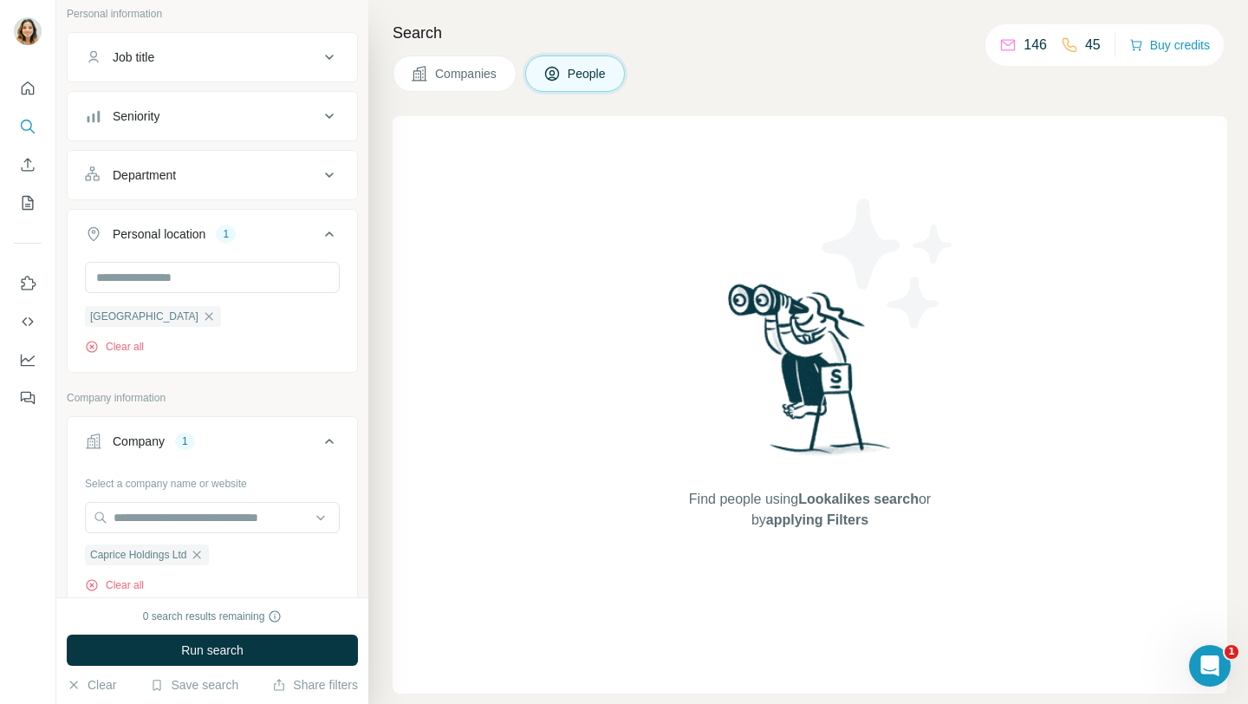
click at [1024, 51] on p "146" at bounding box center [1034, 45] width 23 height 21
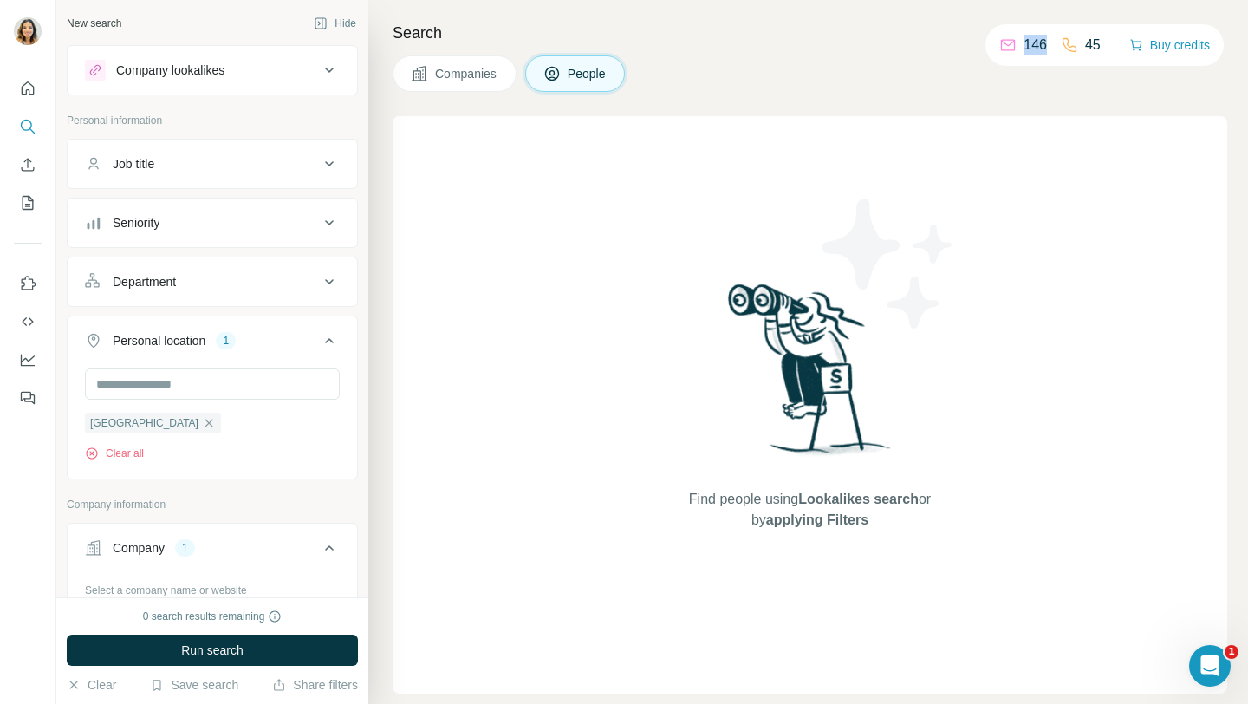
click at [244, 279] on div "Department" at bounding box center [202, 281] width 234 height 17
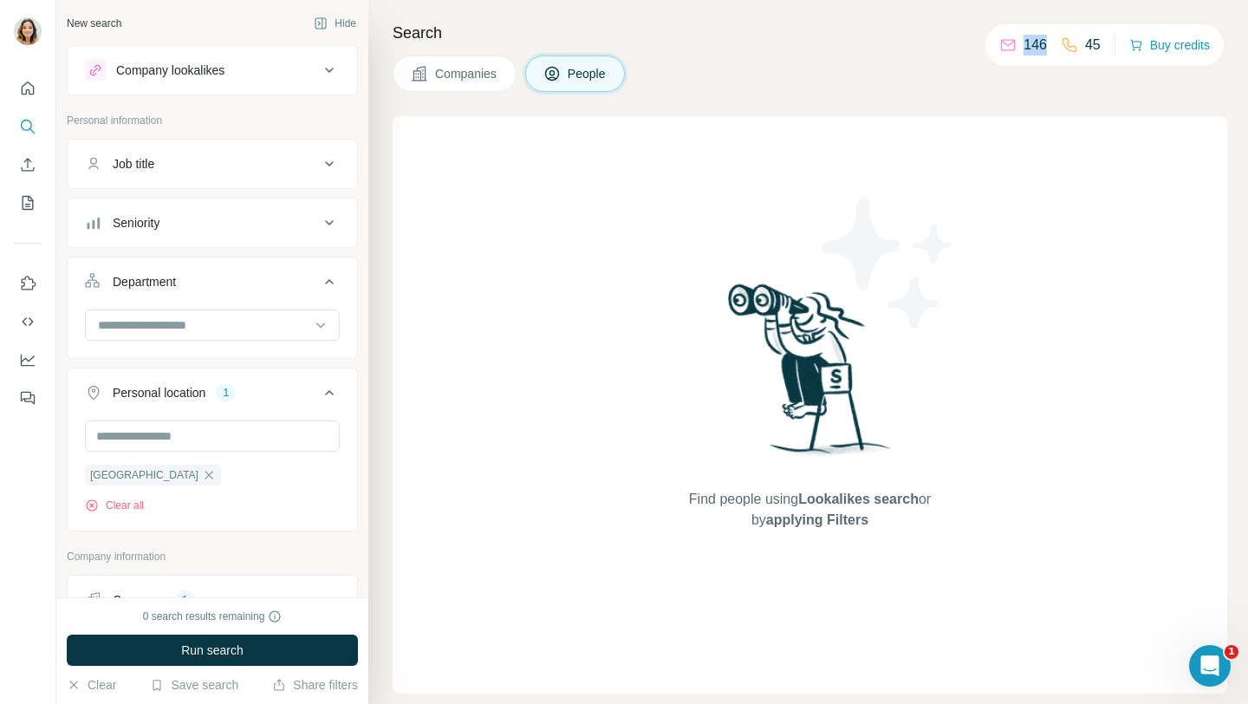
click at [258, 235] on button "Seniority" at bounding box center [212, 223] width 289 height 42
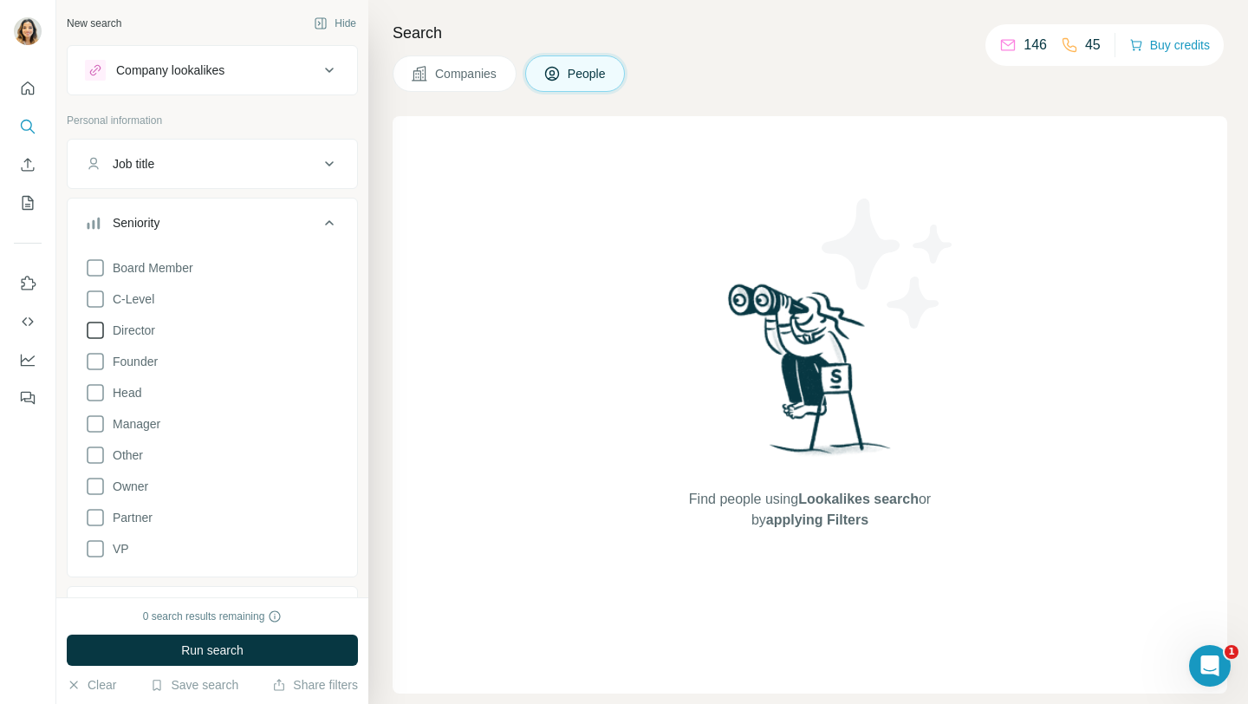
click at [91, 336] on icon at bounding box center [95, 330] width 21 height 21
click at [97, 426] on icon at bounding box center [95, 423] width 21 height 21
click at [545, 353] on div "Find people using Lookalikes search or by applying Filters" at bounding box center [810, 404] width 835 height 577
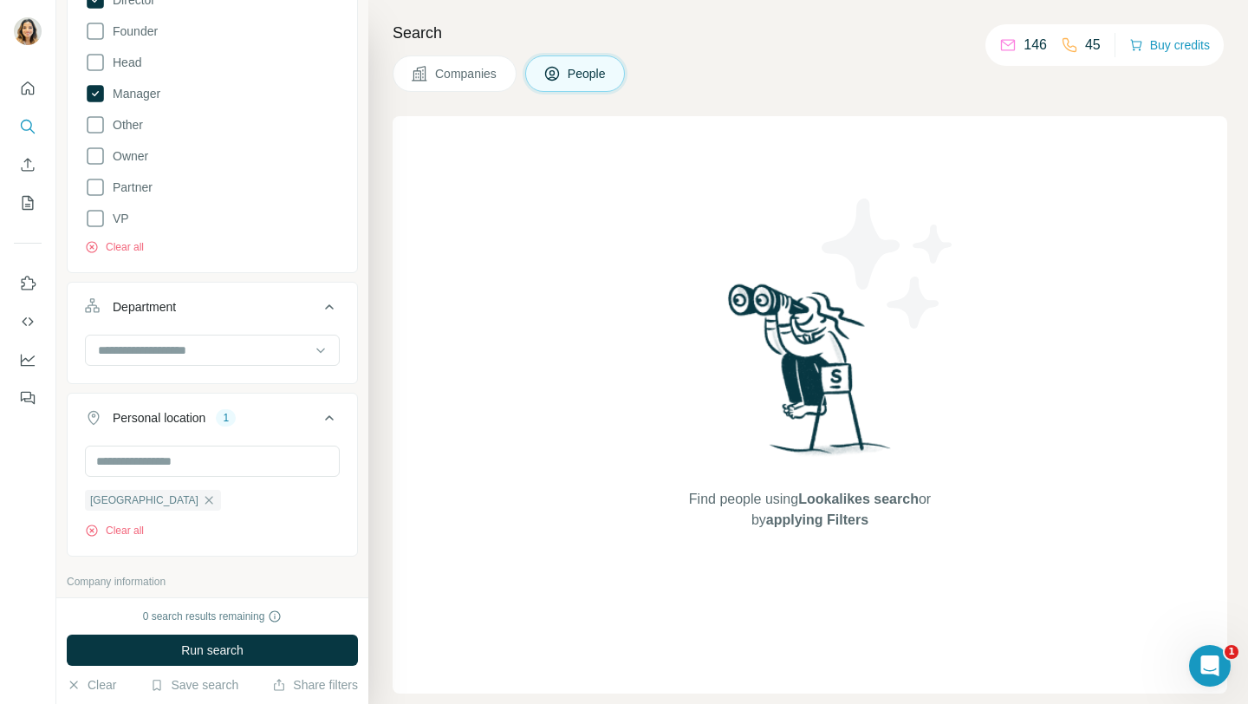
scroll to position [331, 0]
click at [237, 354] on input at bounding box center [203, 349] width 214 height 19
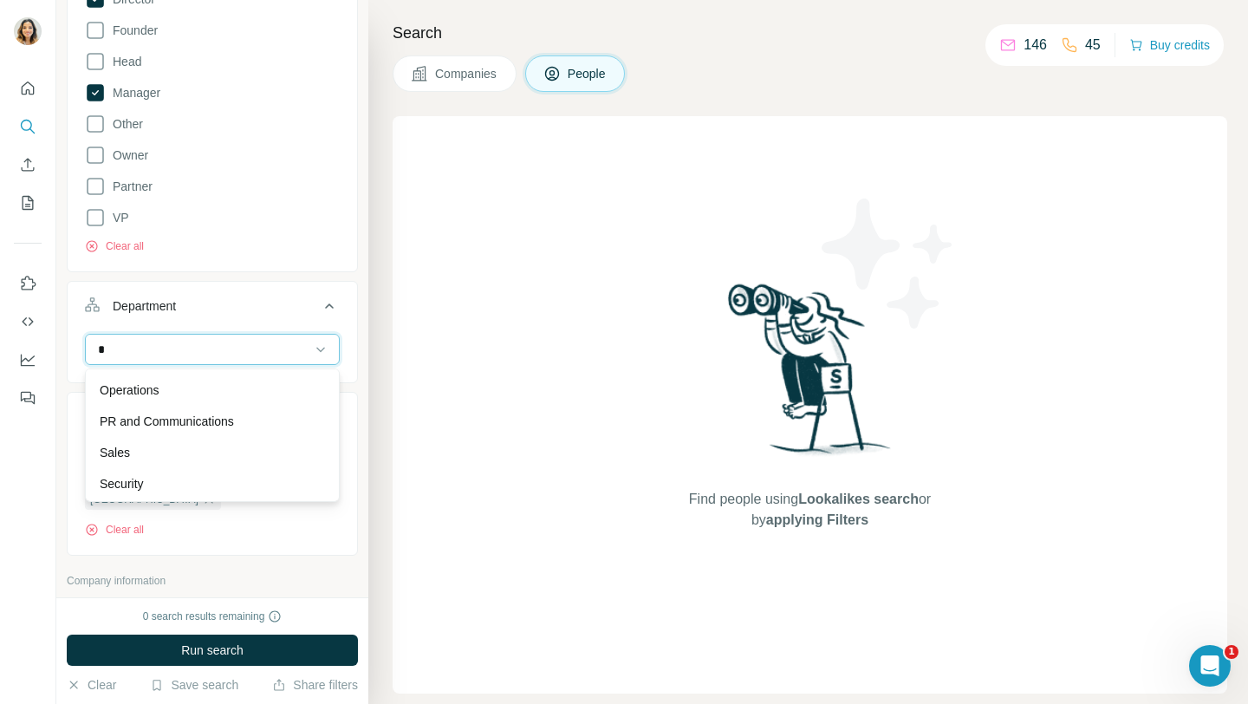
scroll to position [187, 0]
type input "*"
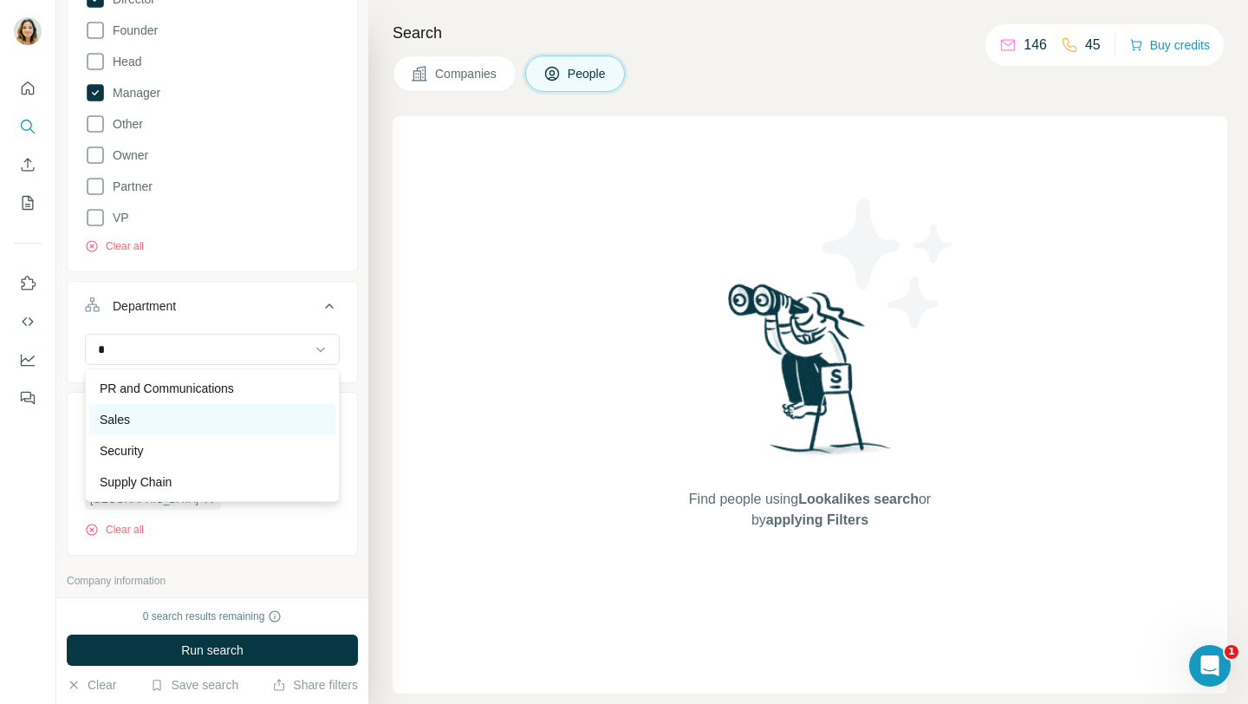
click at [191, 418] on div "Sales" at bounding box center [212, 419] width 225 height 17
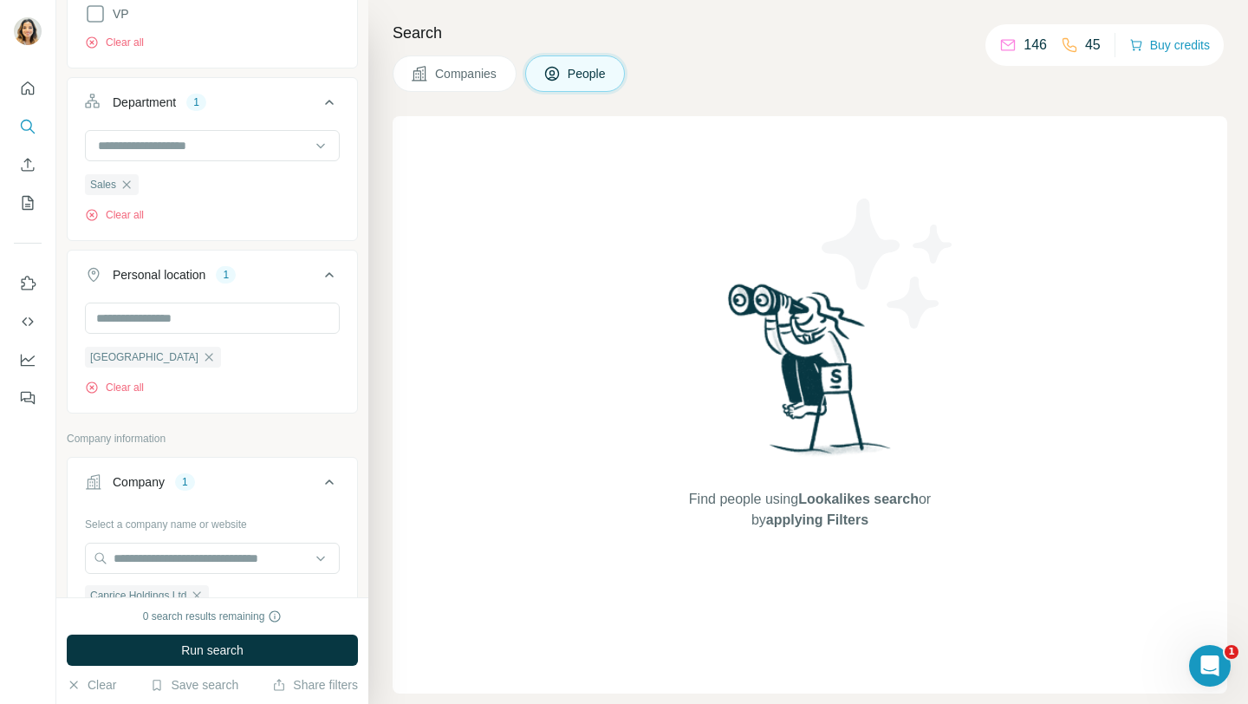
scroll to position [686, 0]
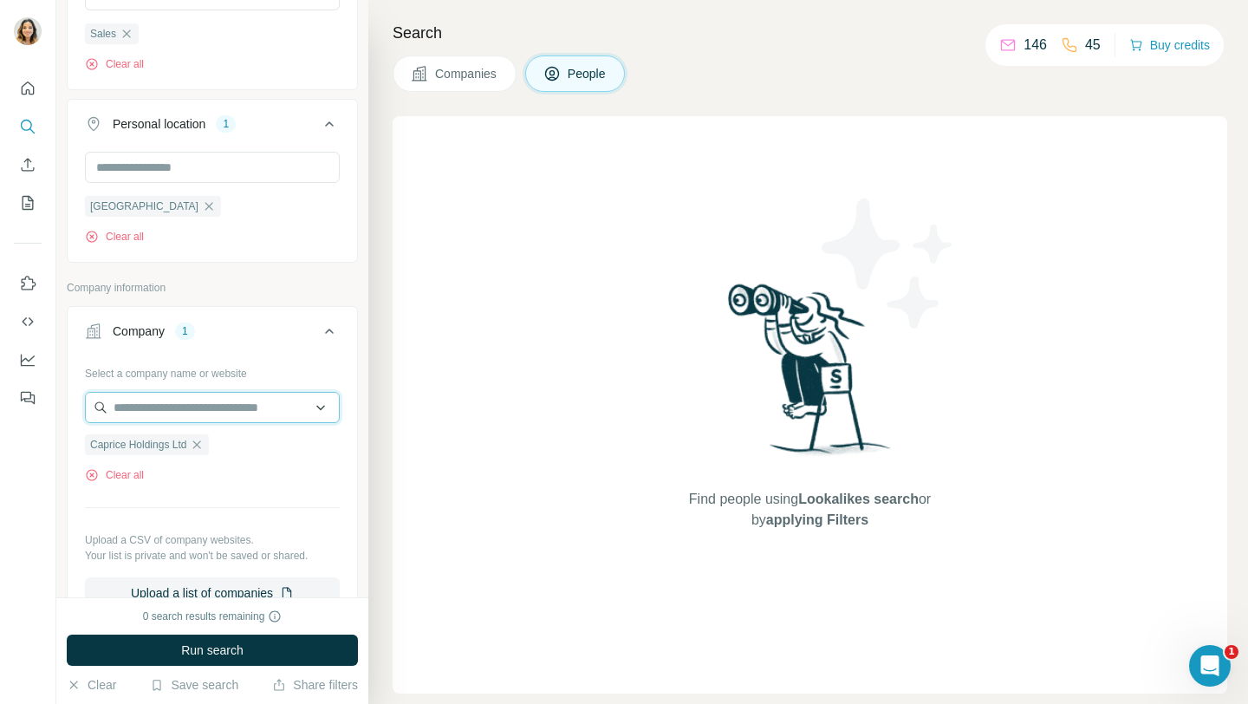
click at [227, 408] on input "text" at bounding box center [212, 407] width 255 height 31
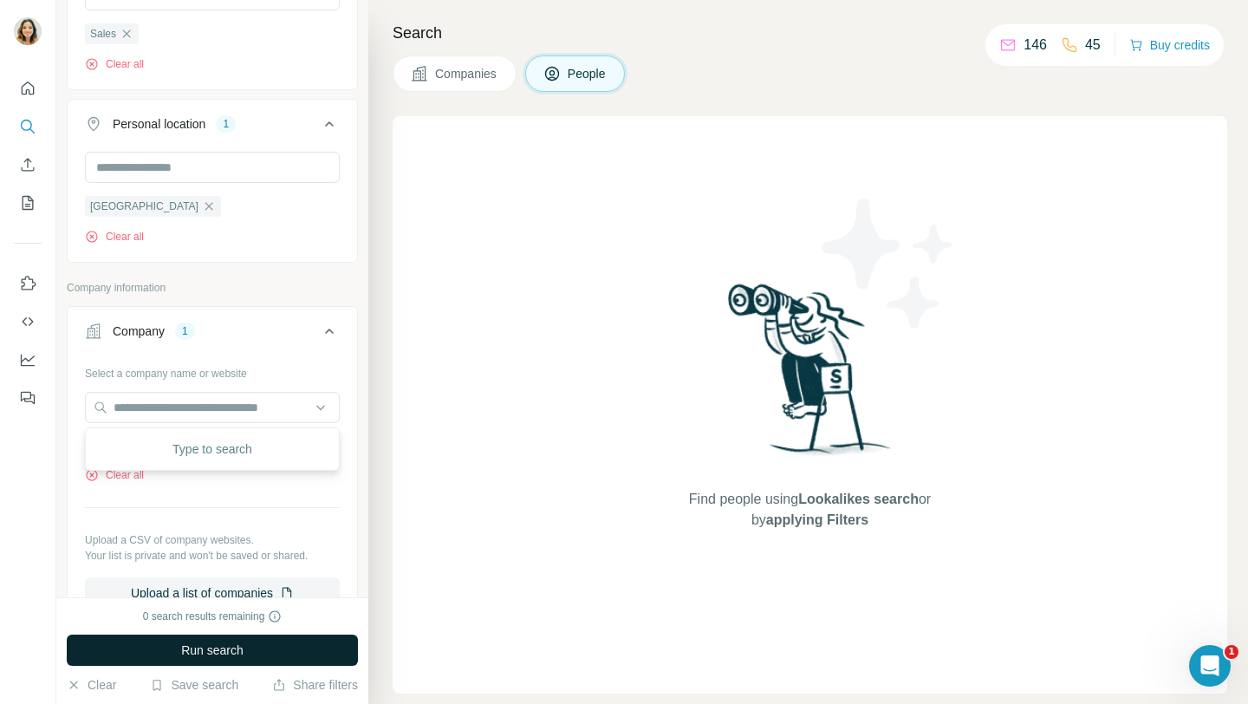
click at [206, 647] on span "Run search" at bounding box center [212, 649] width 62 height 17
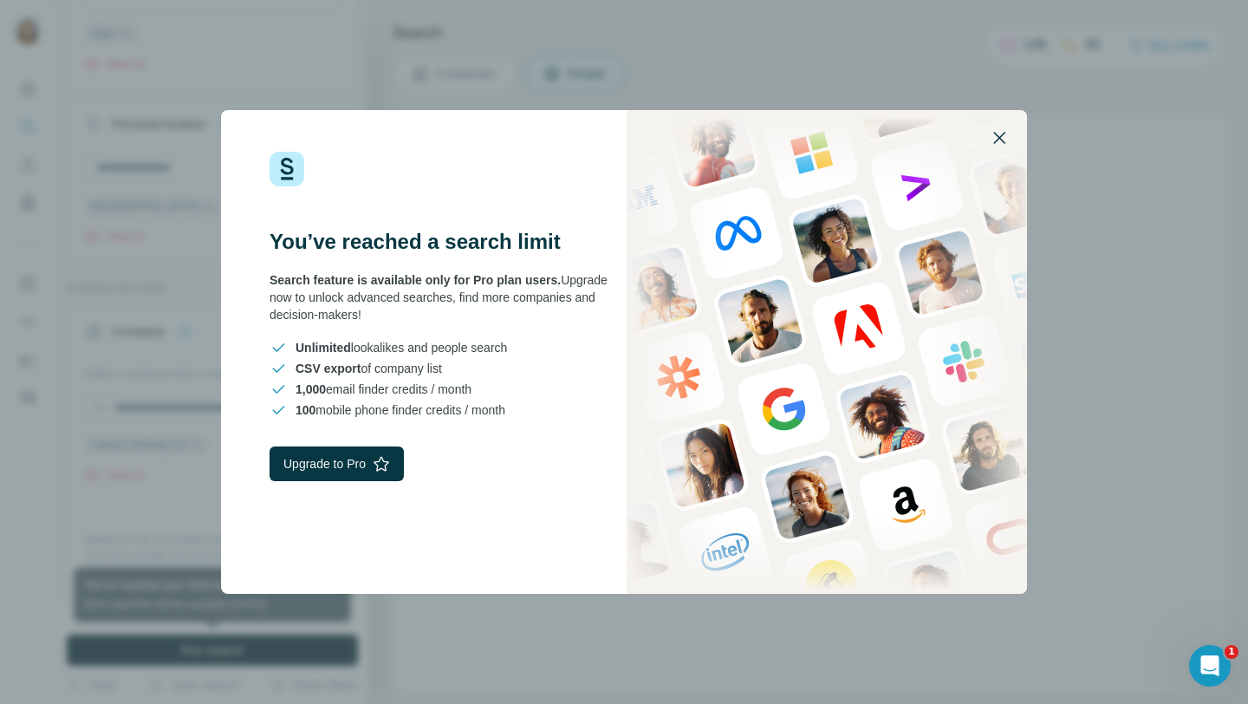
click at [1003, 132] on icon "button" at bounding box center [999, 137] width 21 height 21
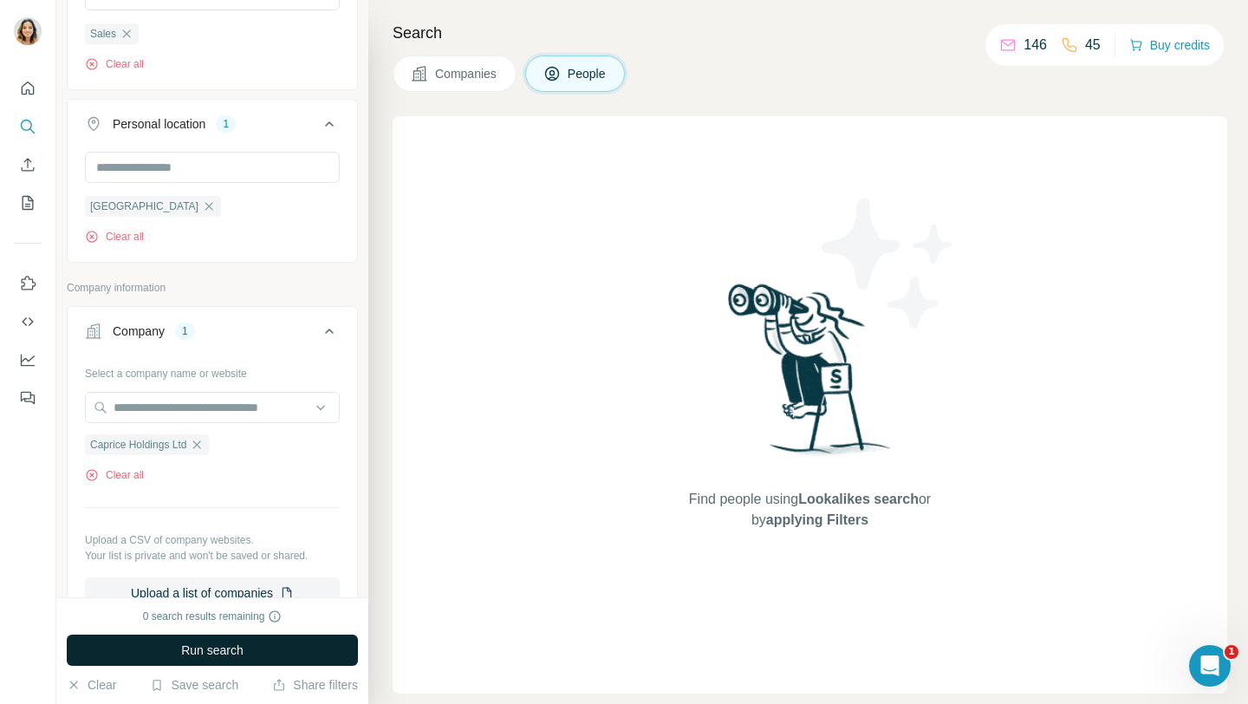
click at [217, 633] on div "0 search results remaining Run search Clear Save search Share filters" at bounding box center [212, 650] width 312 height 107
click at [217, 650] on span "Run search" at bounding box center [212, 649] width 62 height 17
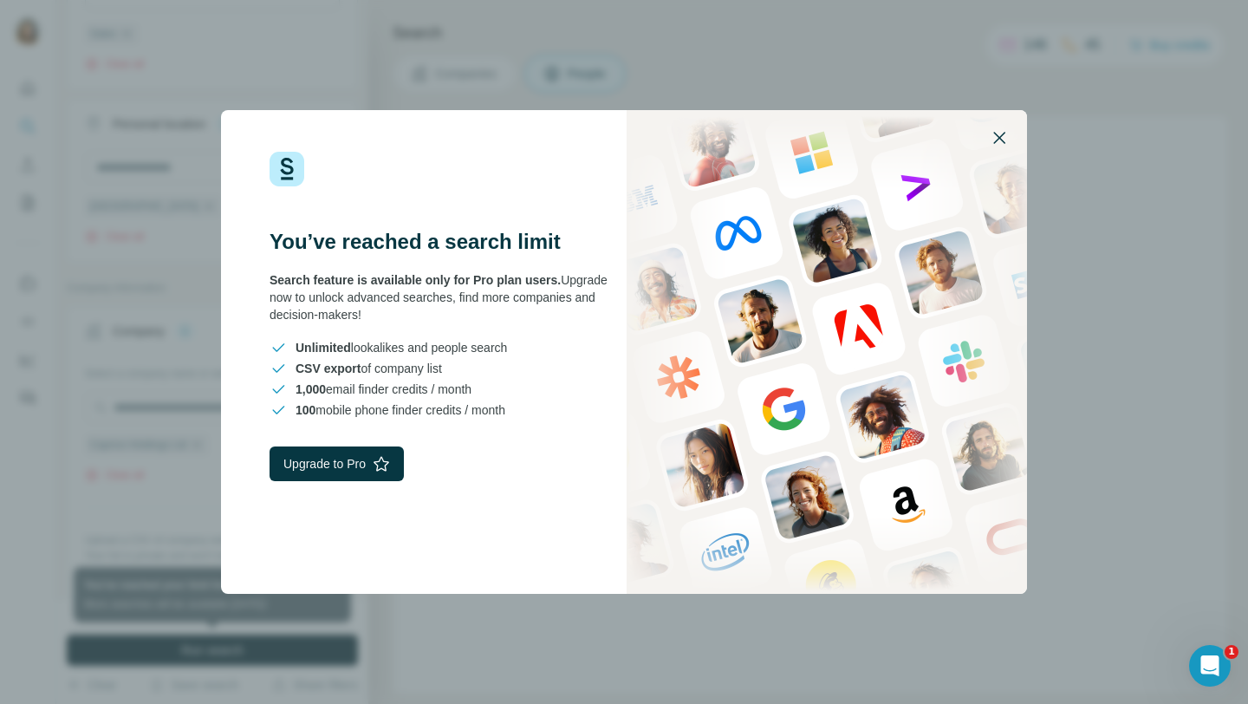
click at [1011, 121] on button "button" at bounding box center [999, 138] width 42 height 42
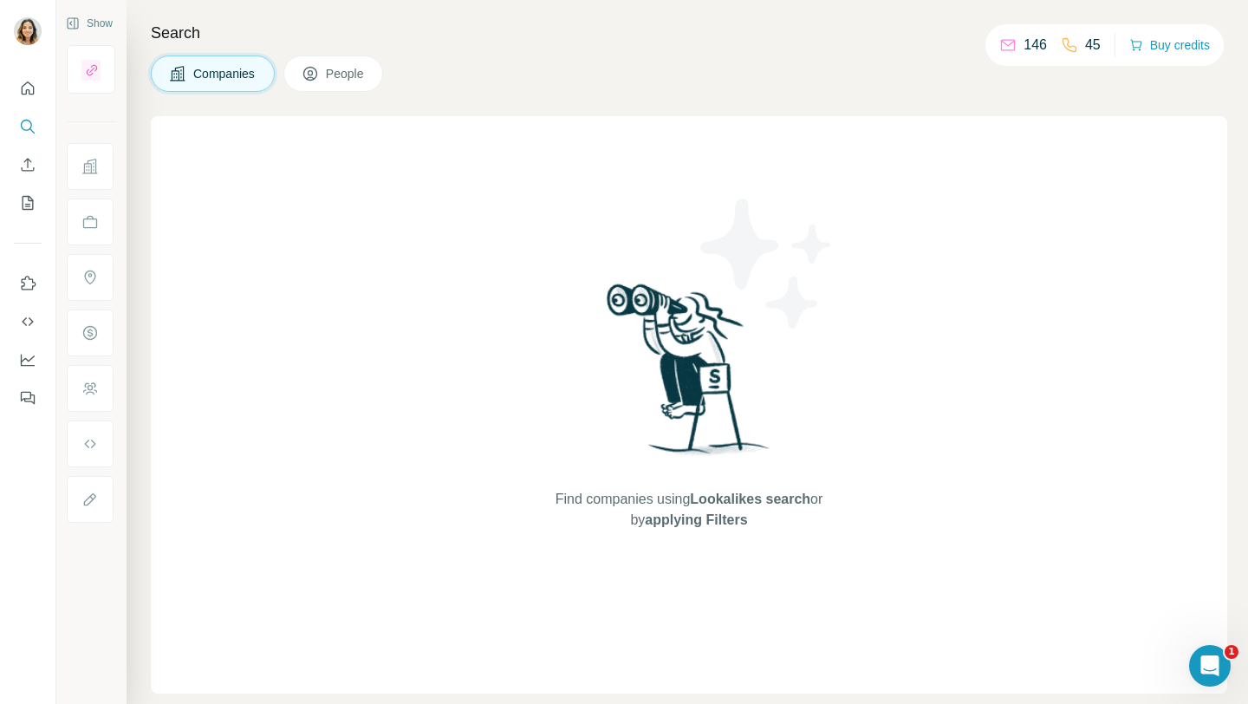
click at [46, 93] on div at bounding box center [27, 237] width 55 height 351
click at [26, 93] on icon "Quick start" at bounding box center [28, 87] width 13 height 13
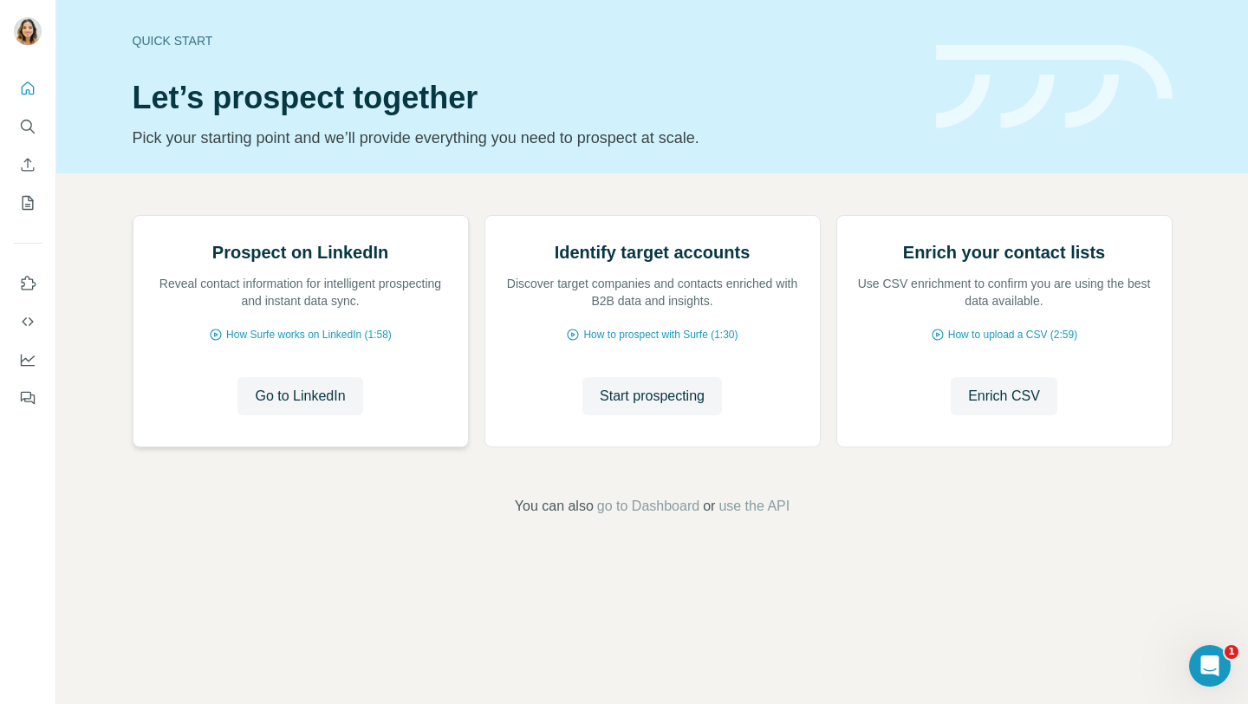
scroll to position [42, 0]
click at [282, 406] on span "Go to LinkedIn" at bounding box center [300, 396] width 90 height 21
click at [294, 406] on span "Go to LinkedIn" at bounding box center [300, 396] width 90 height 21
